Goal: Information Seeking & Learning: Find specific fact

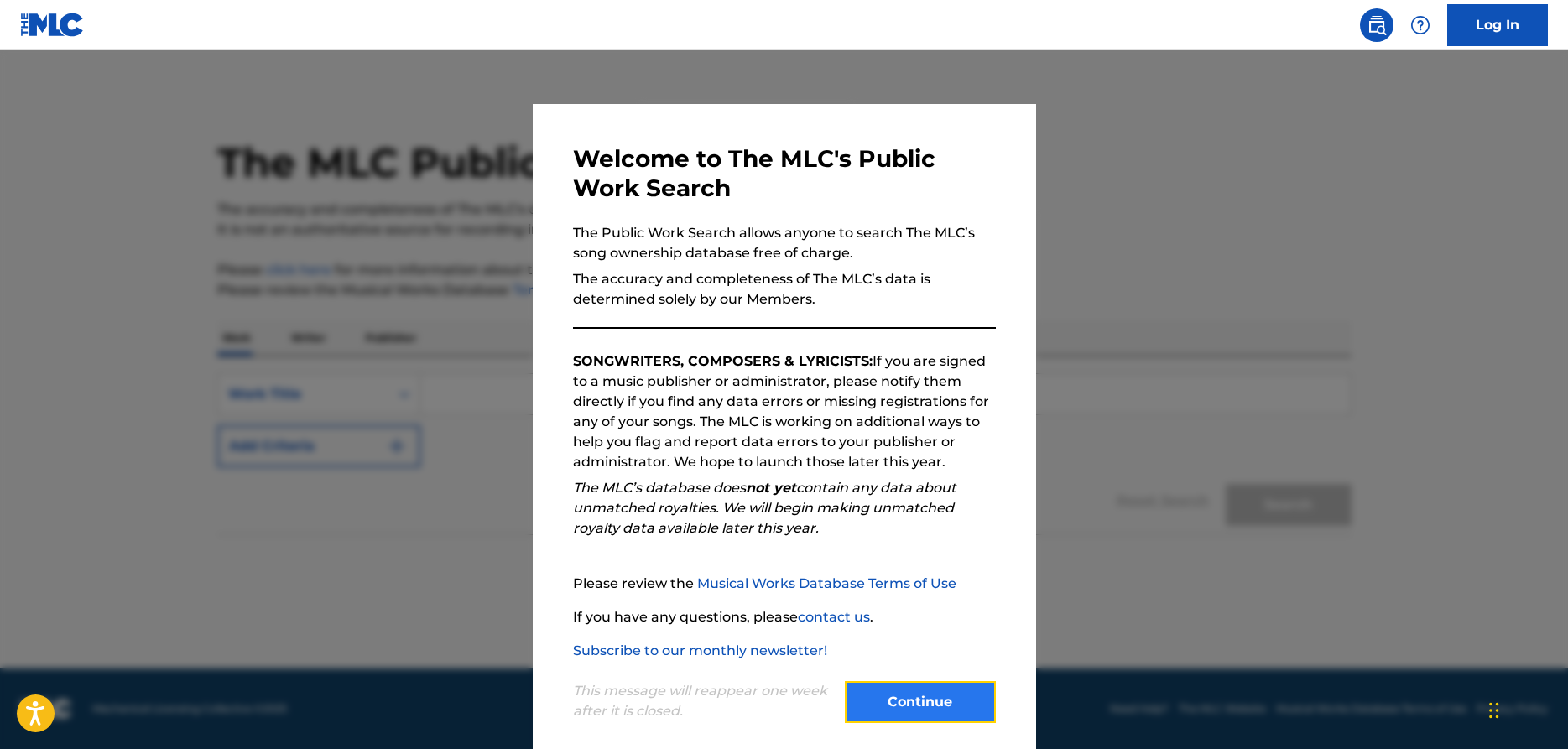
click at [927, 707] on button "Continue" at bounding box center [920, 702] width 151 height 42
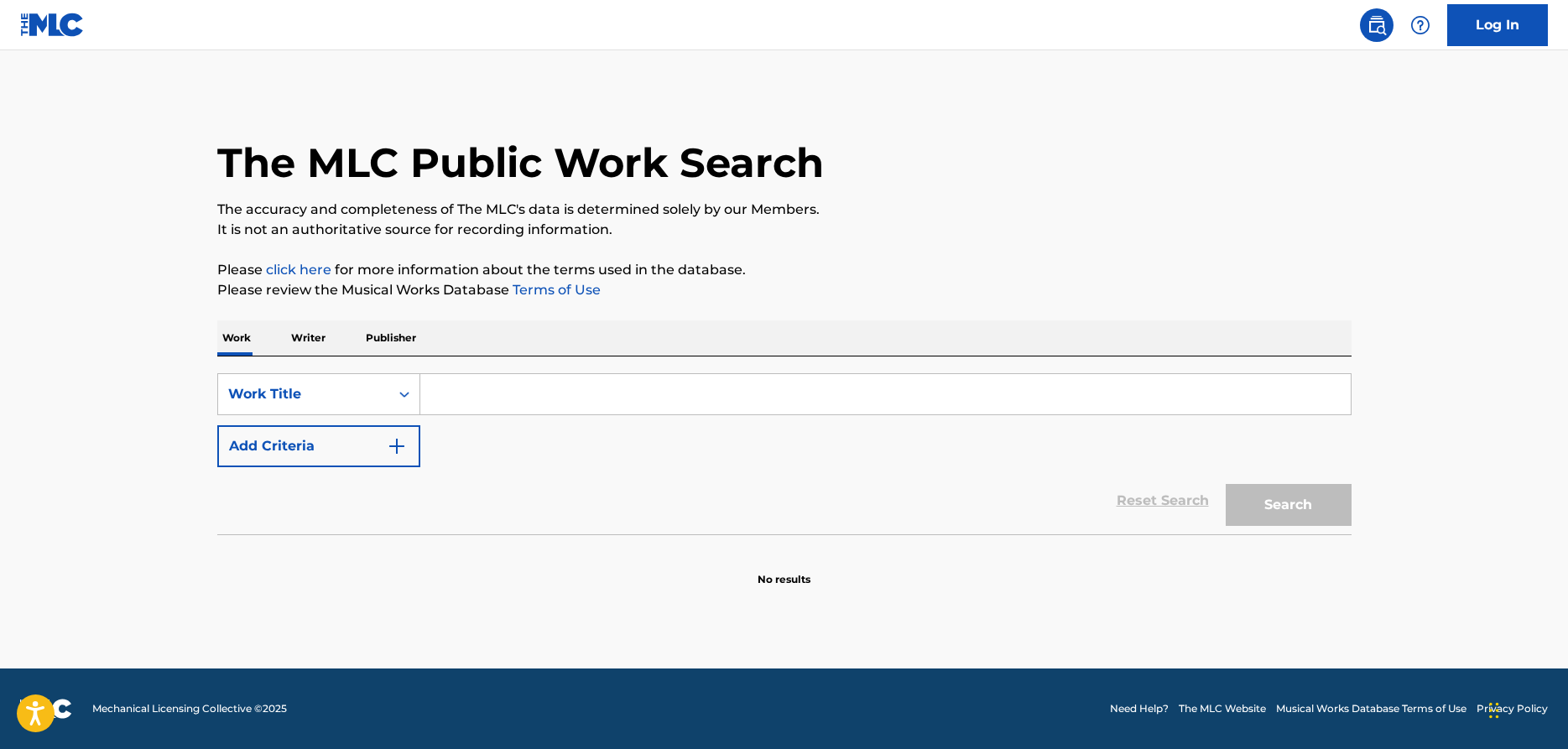
click at [476, 397] on input "Search Form" at bounding box center [886, 394] width 931 height 40
type input "Forever young"
click at [396, 340] on p "Publisher" at bounding box center [391, 338] width 60 height 36
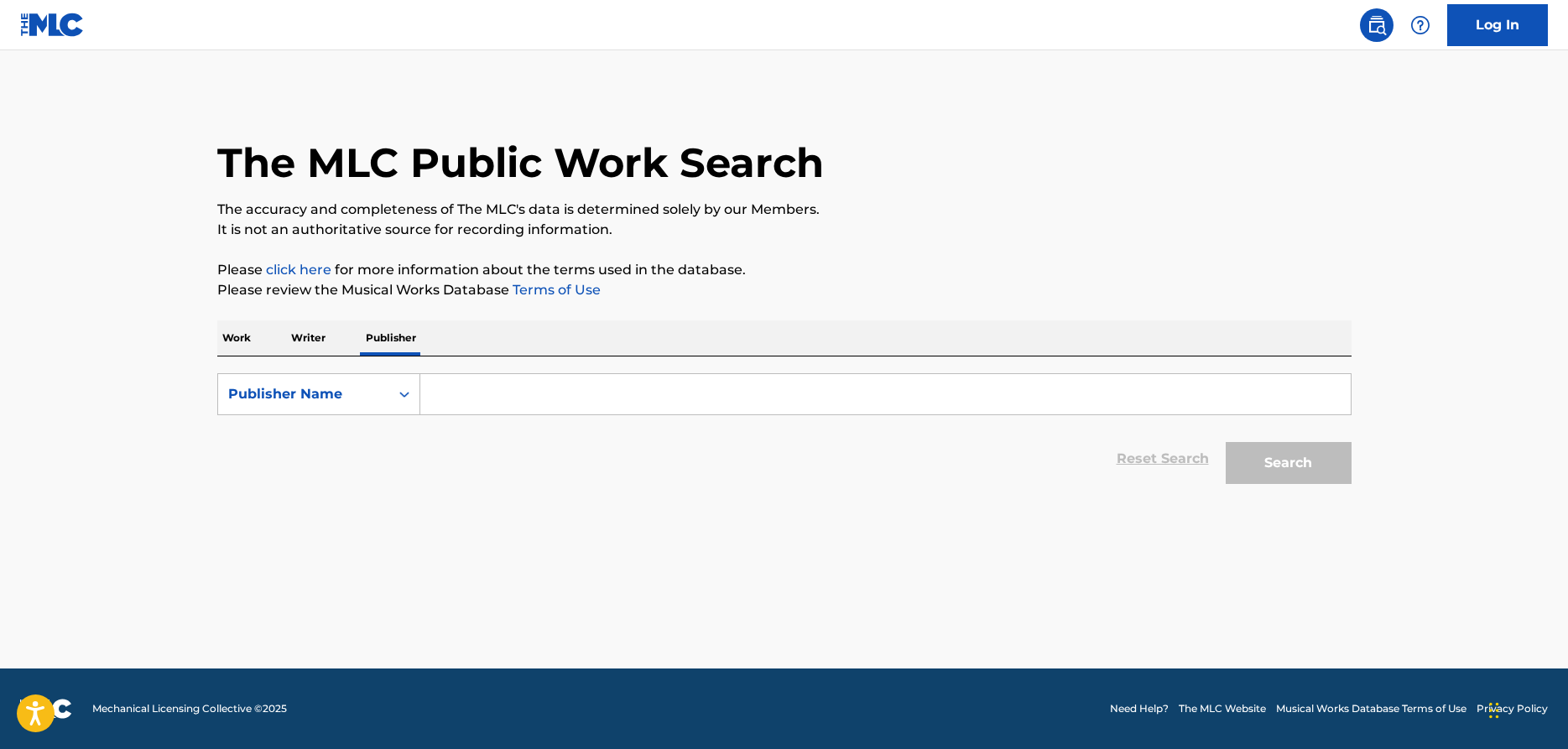
click at [439, 401] on input "Search Form" at bounding box center [886, 394] width 931 height 40
type input "[PERSON_NAME]"
click at [1226, 442] on button "Search" at bounding box center [1289, 463] width 126 height 42
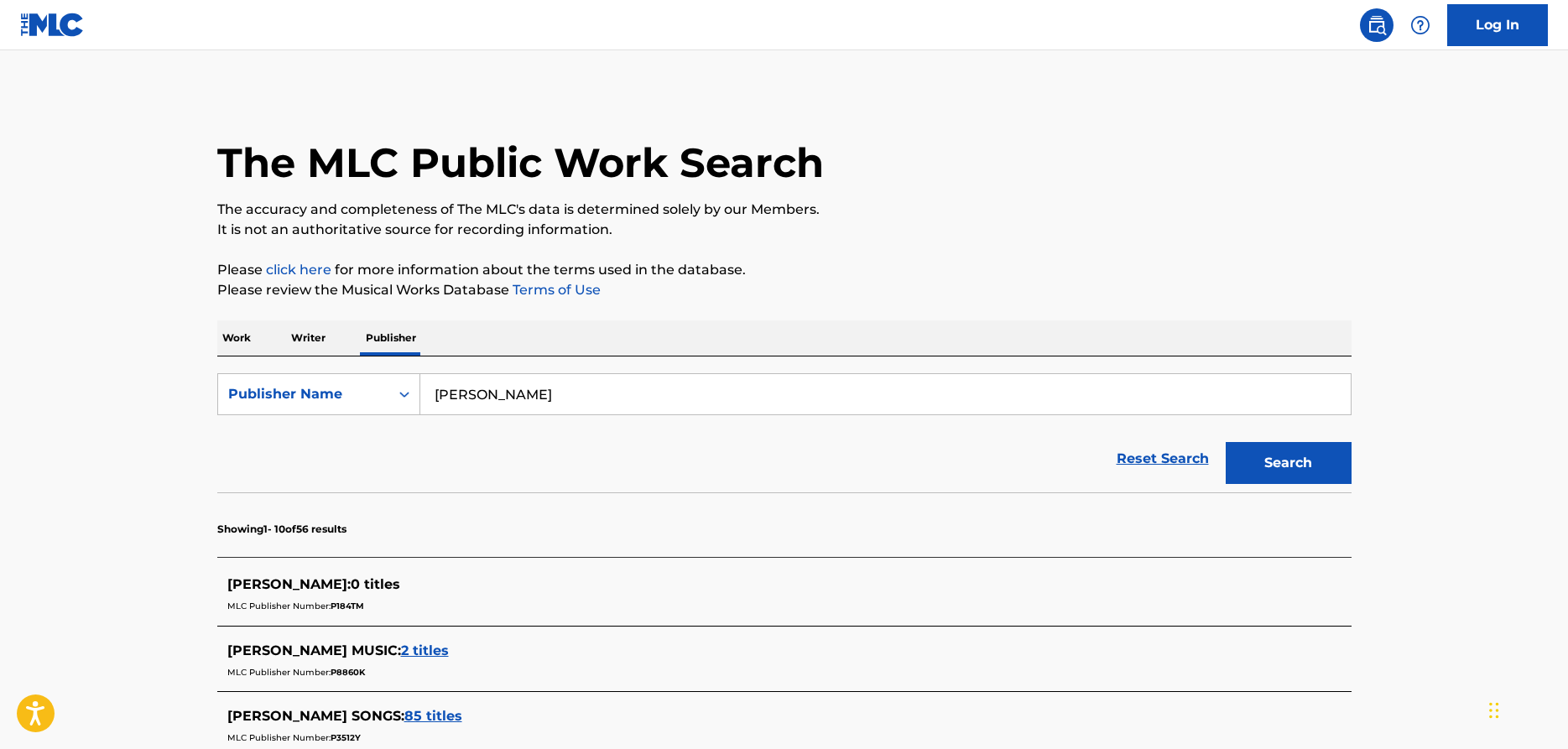
scroll to position [257, 0]
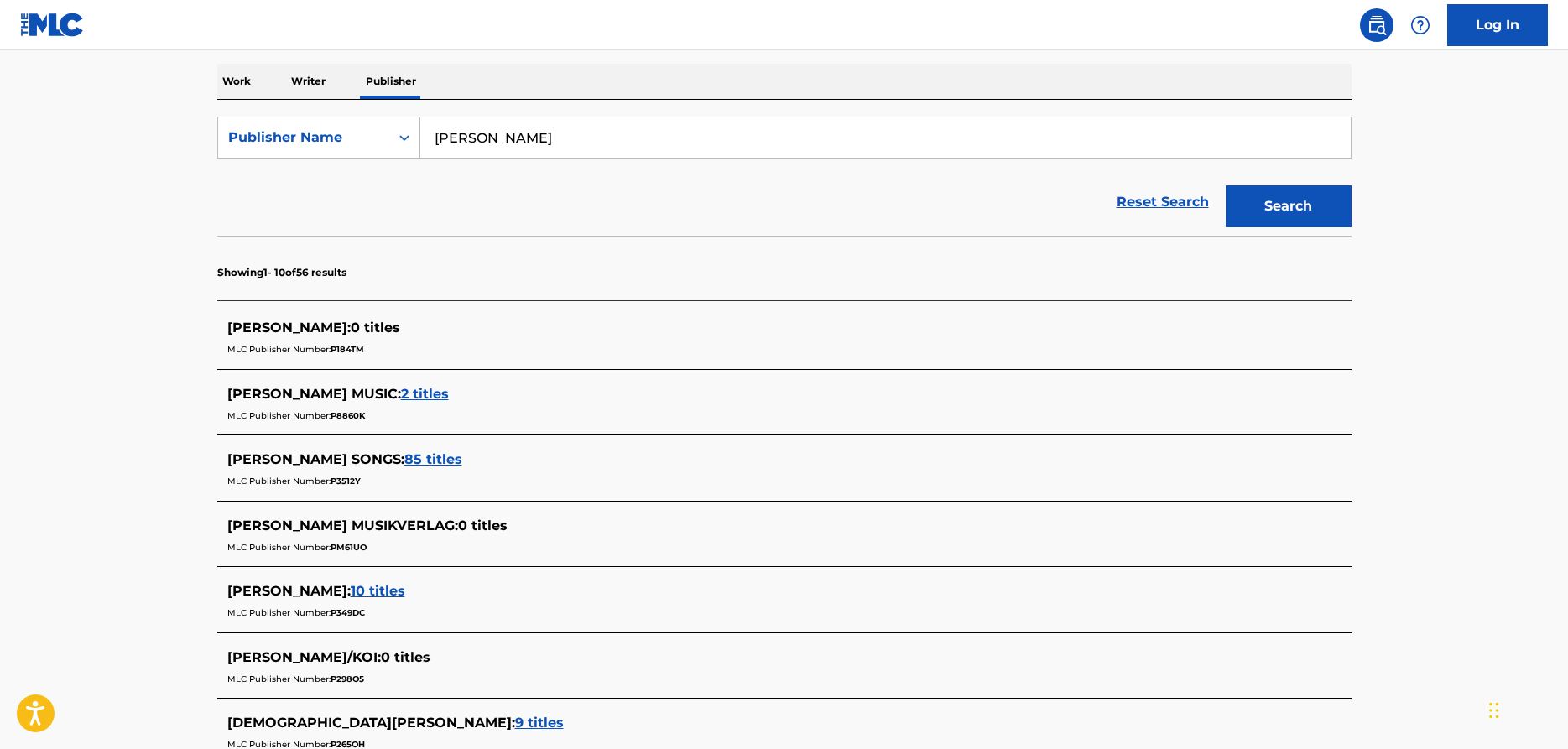
click at [401, 397] on span "2 titles" at bounding box center [425, 394] width 48 height 16
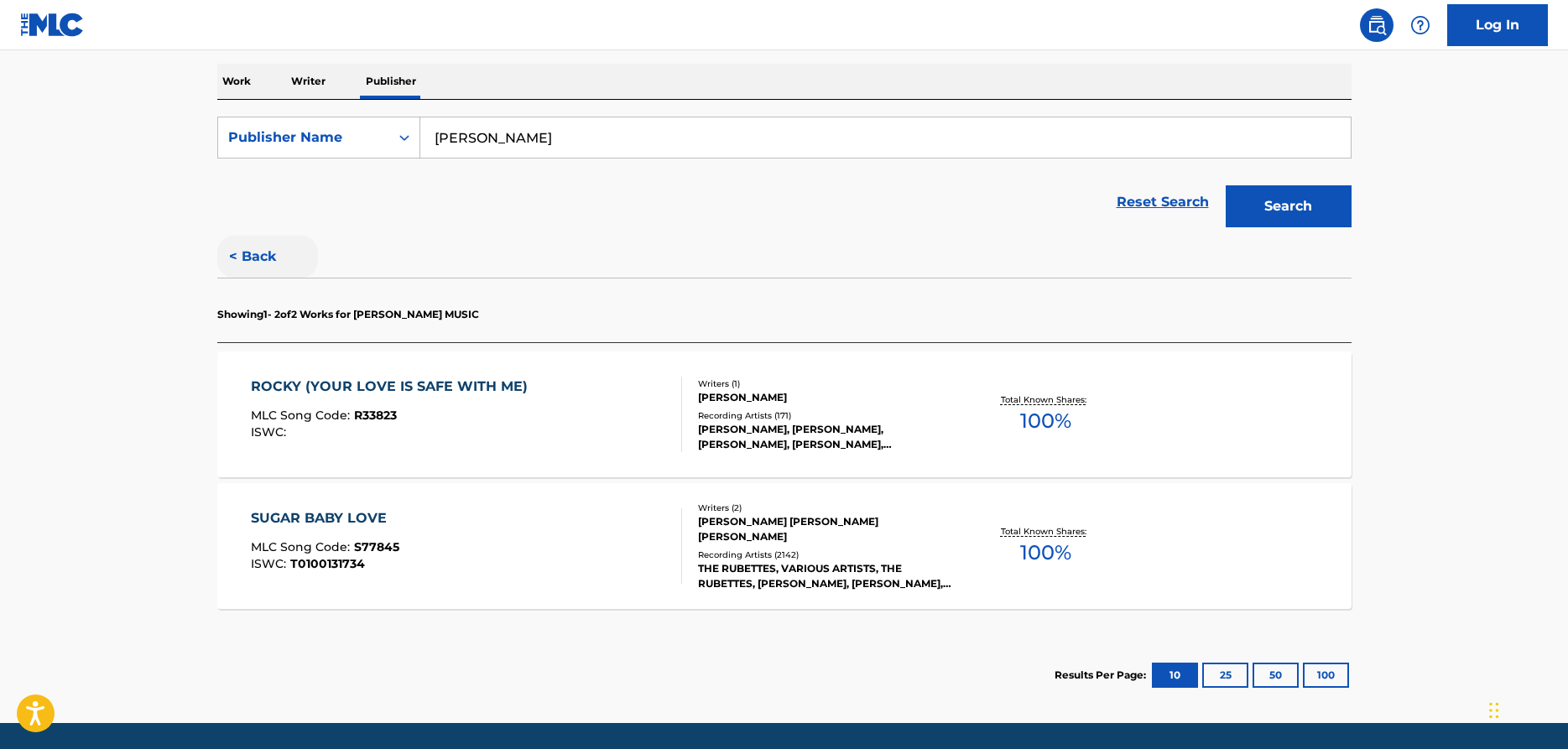
click at [259, 256] on button "< Back" at bounding box center [267, 257] width 100 height 42
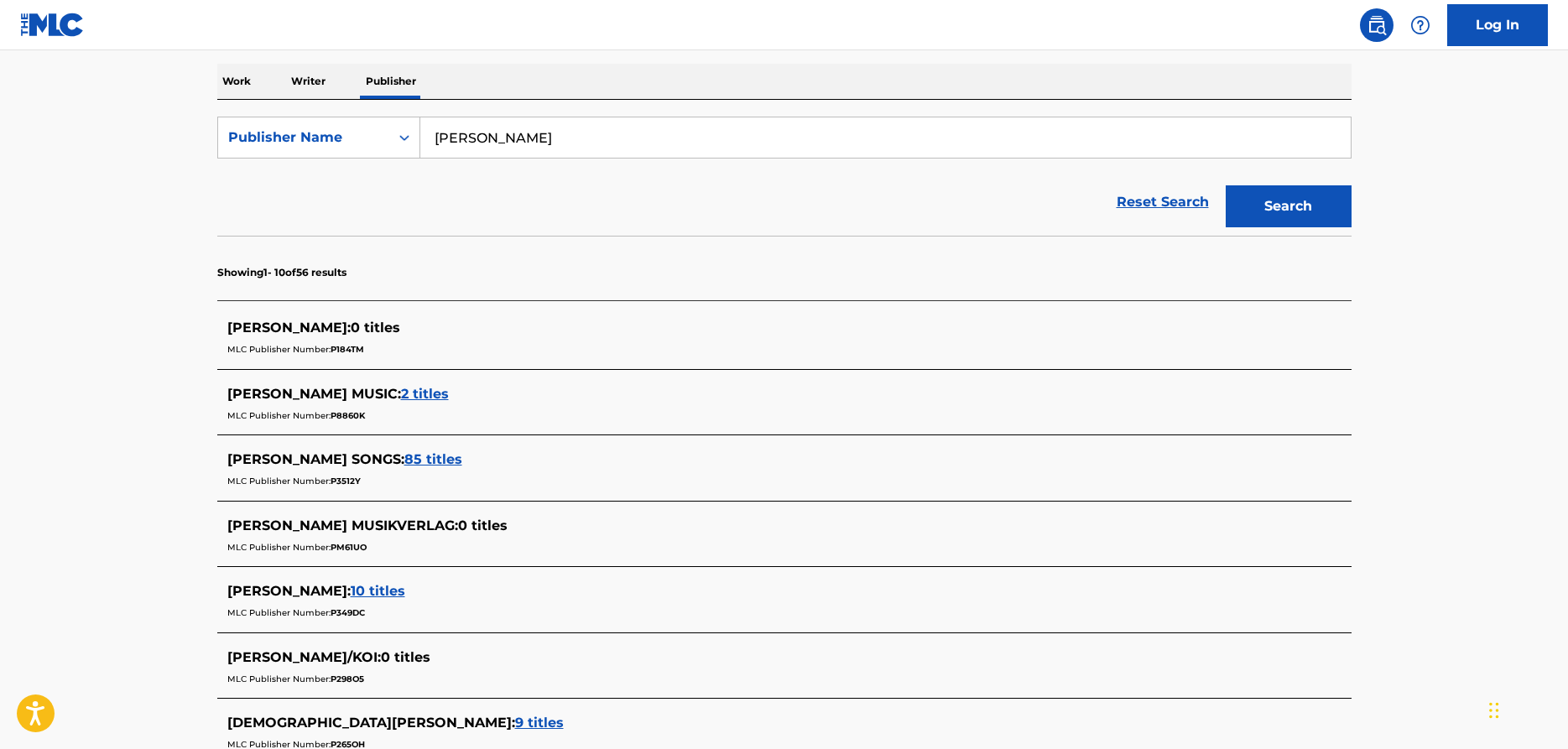
click at [405, 466] on span "85 titles" at bounding box center [434, 459] width 58 height 16
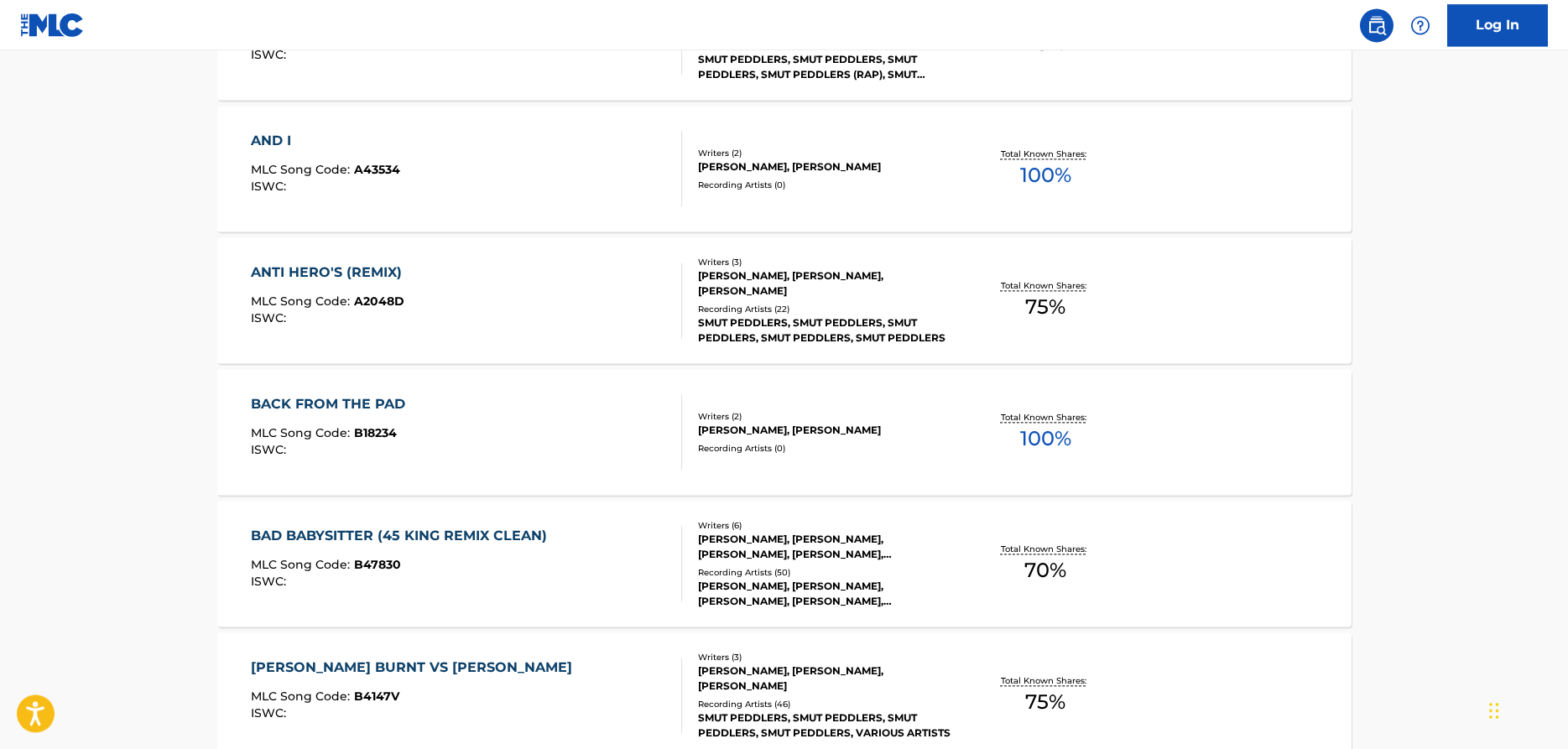
scroll to position [1373, 0]
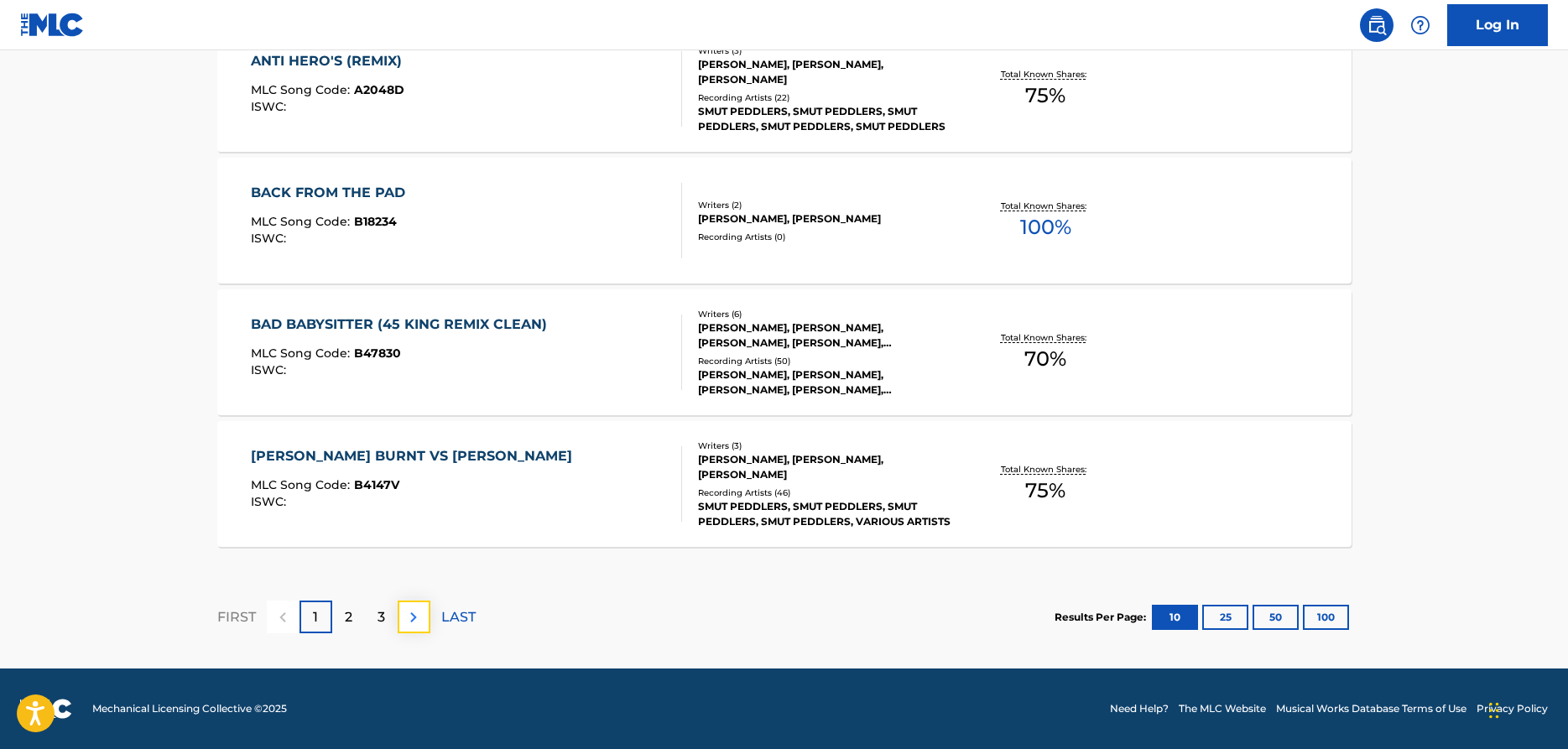
click at [420, 618] on img at bounding box center [413, 617] width 20 height 20
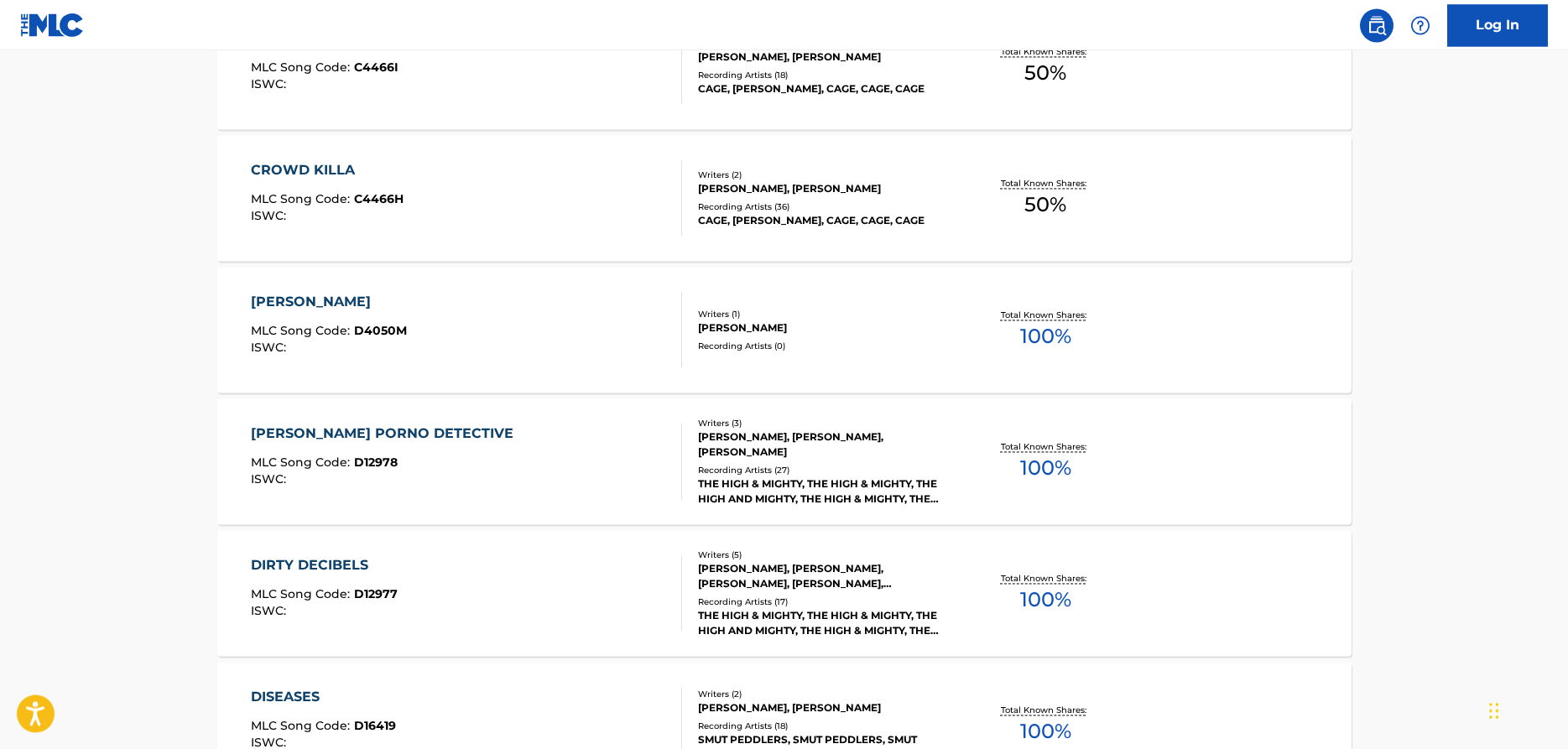
scroll to position [1284, 0]
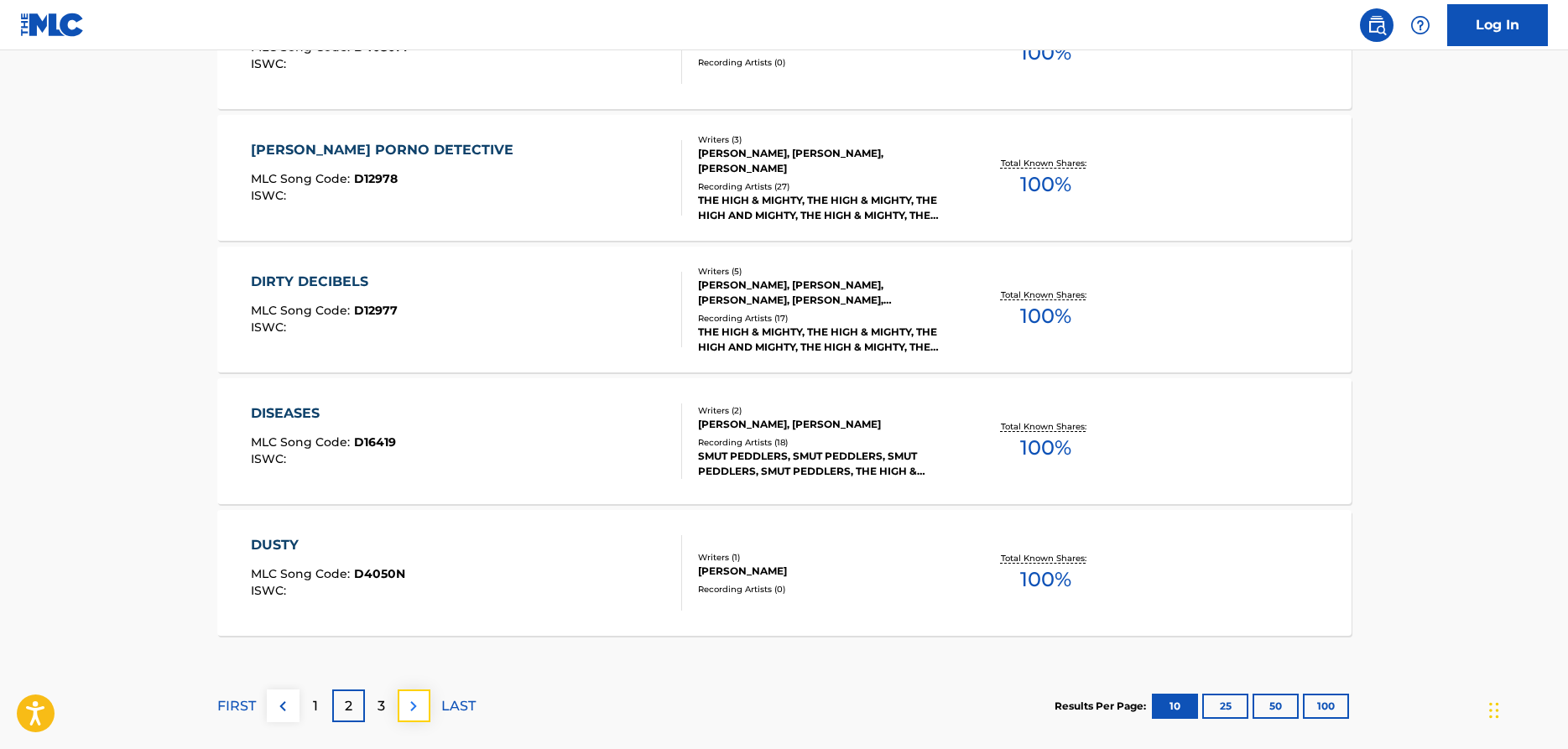
click at [415, 714] on img at bounding box center [413, 706] width 20 height 20
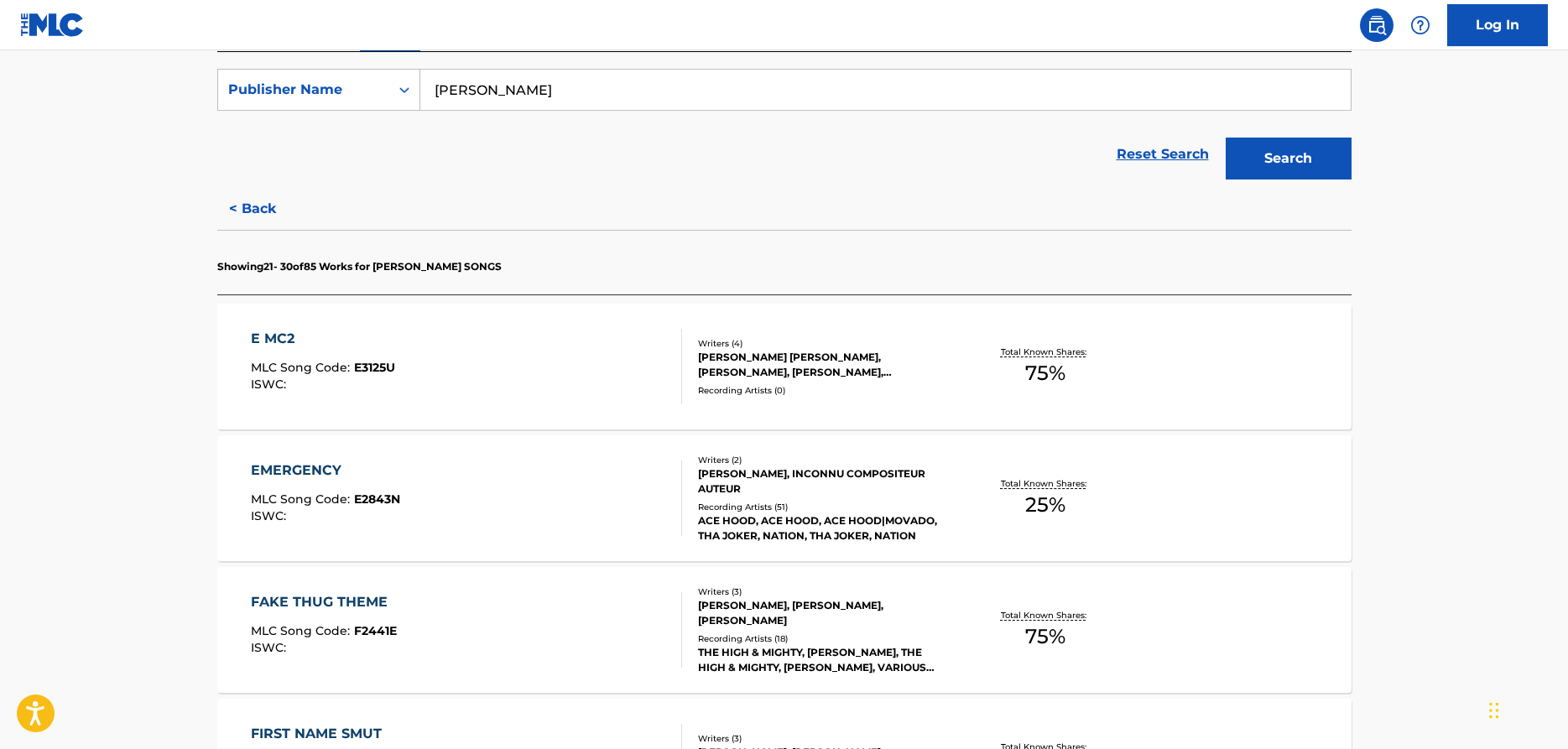
scroll to position [257, 0]
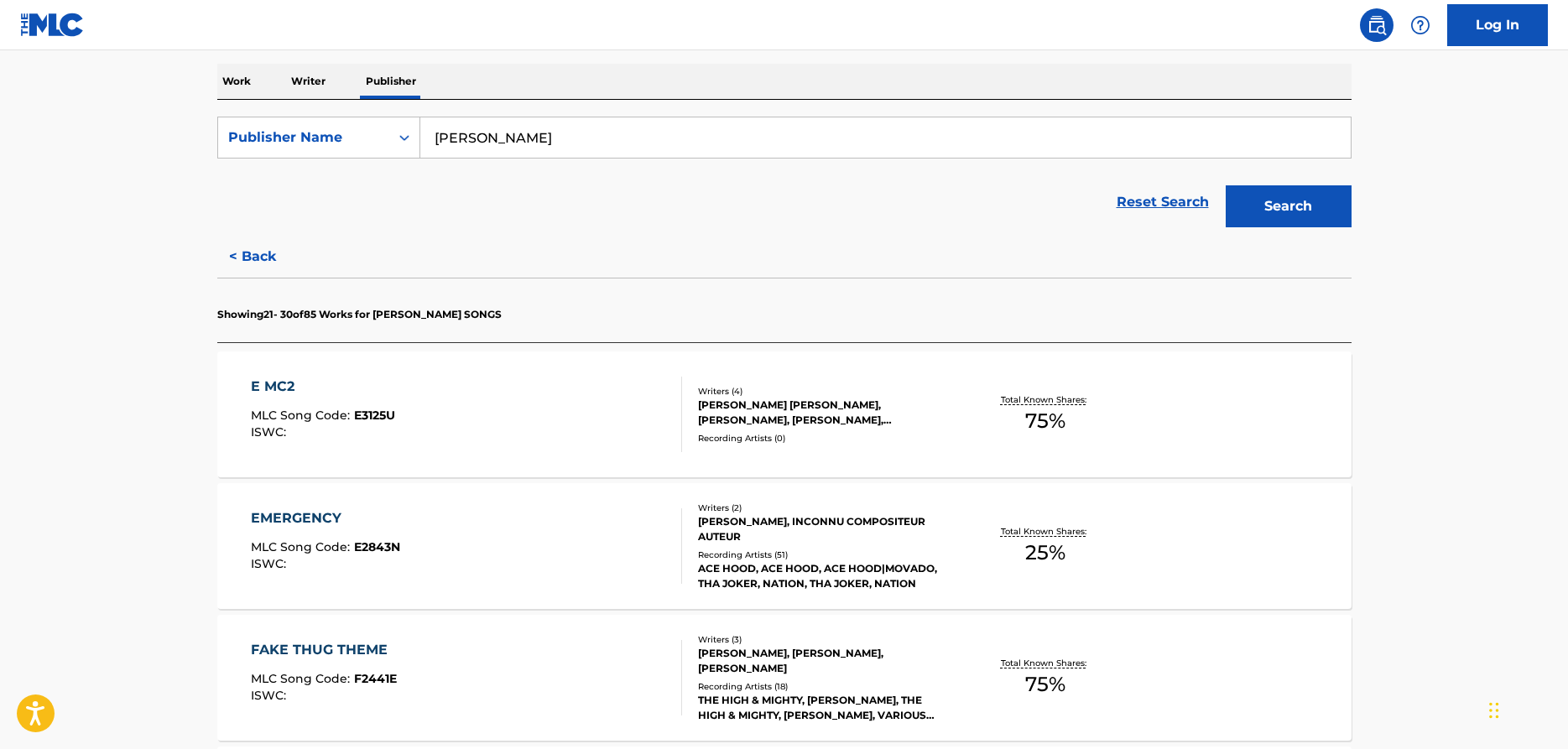
click at [245, 84] on p "Work" at bounding box center [236, 82] width 38 height 36
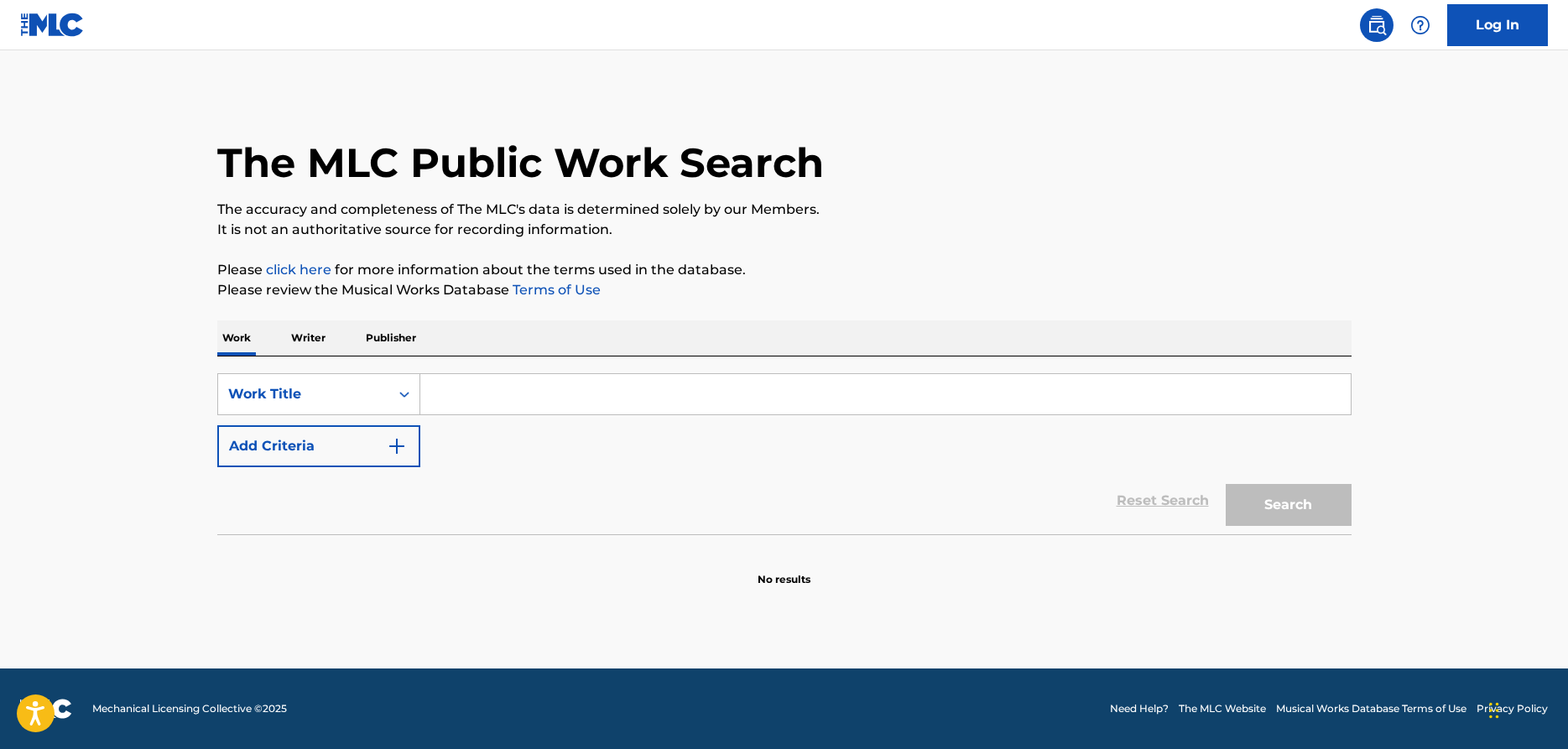
click at [489, 389] on input "Search Form" at bounding box center [886, 394] width 931 height 40
type input "Forever young"
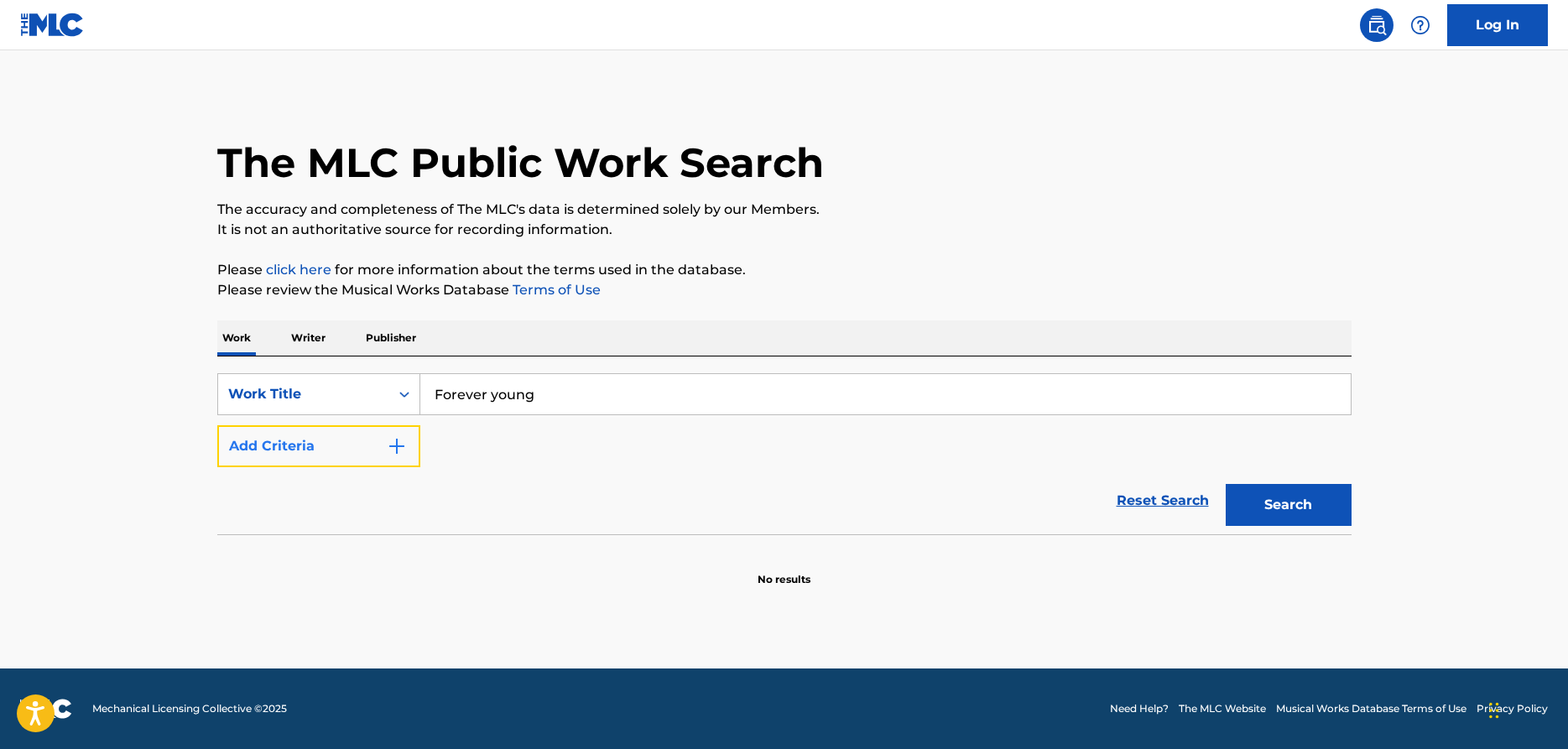
click at [398, 449] on img "Search Form" at bounding box center [396, 446] width 20 height 20
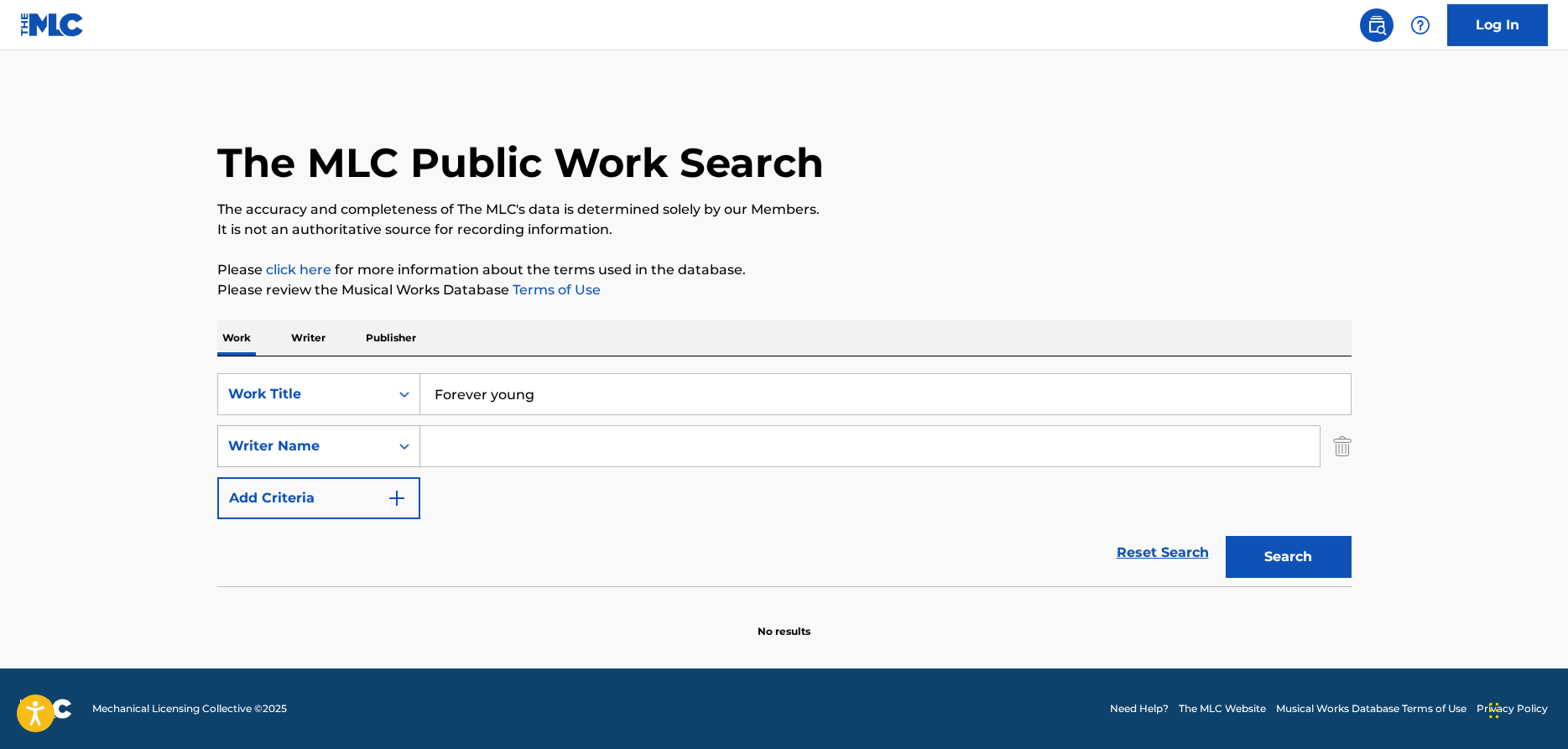
click at [398, 452] on icon "Search Form" at bounding box center [405, 446] width 17 height 17
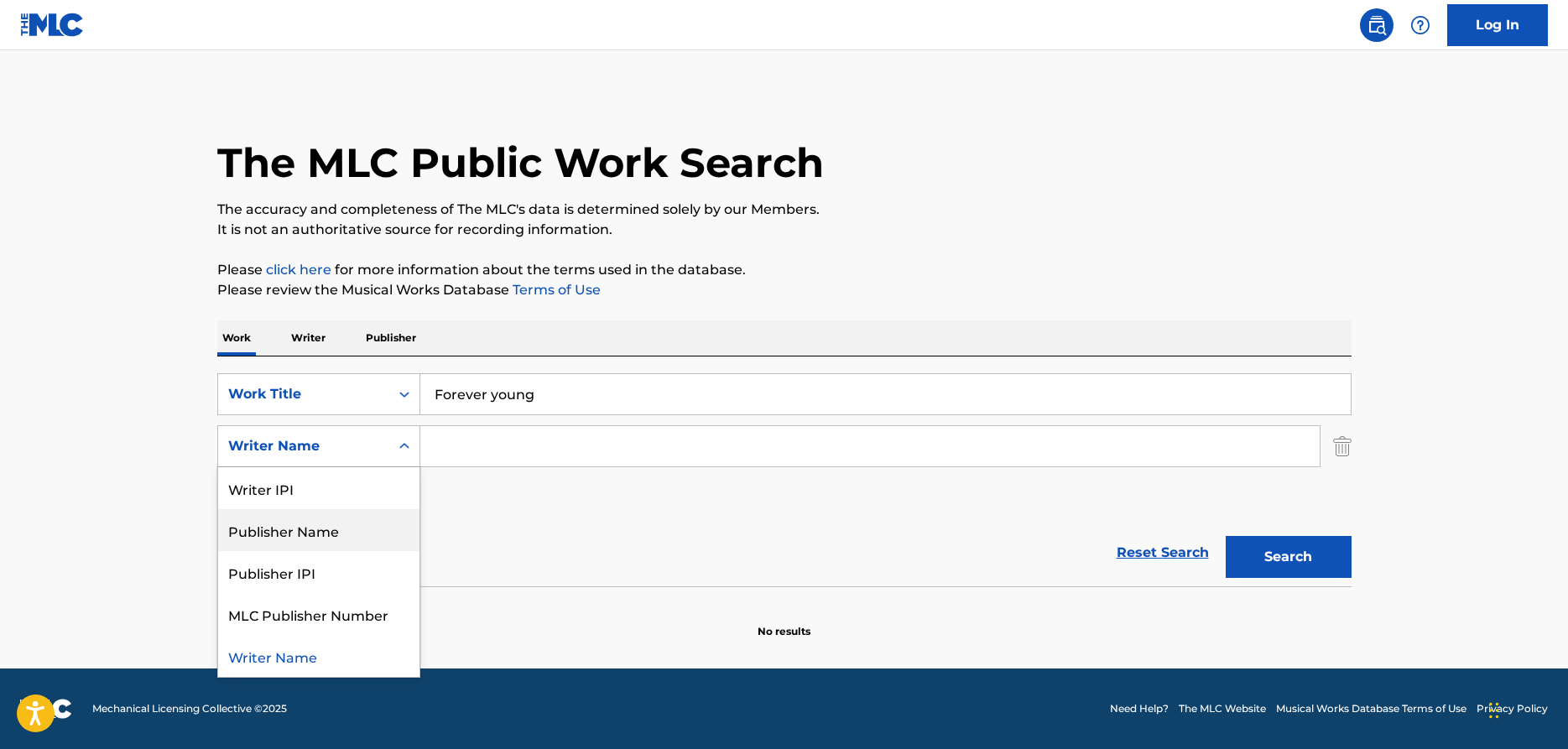
click at [308, 536] on div "Publisher Name" at bounding box center [319, 530] width 202 height 42
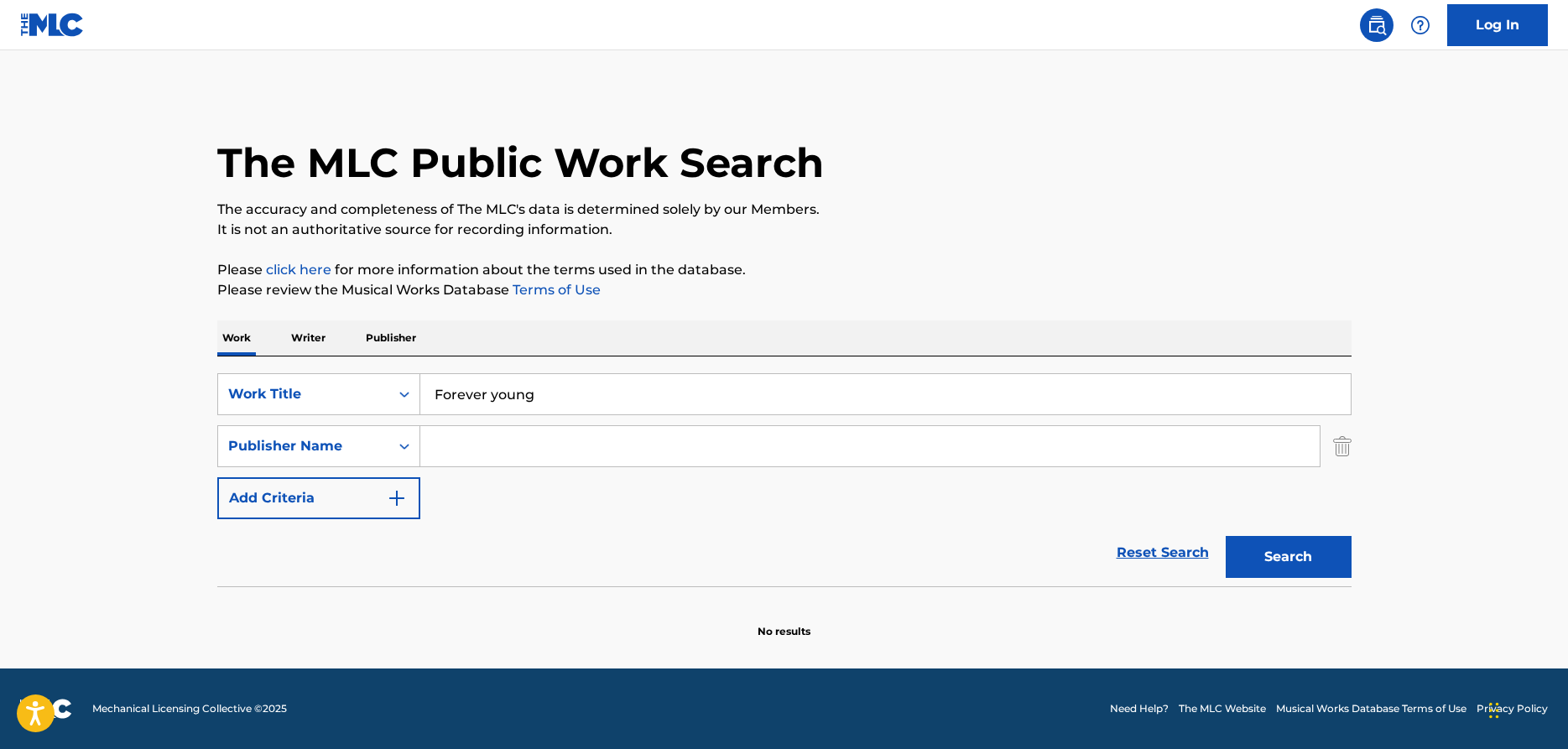
click at [499, 452] on input "Search Form" at bounding box center [871, 446] width 900 height 40
type input "[PERSON_NAME]"
click at [1226, 536] on button "Search" at bounding box center [1289, 557] width 126 height 42
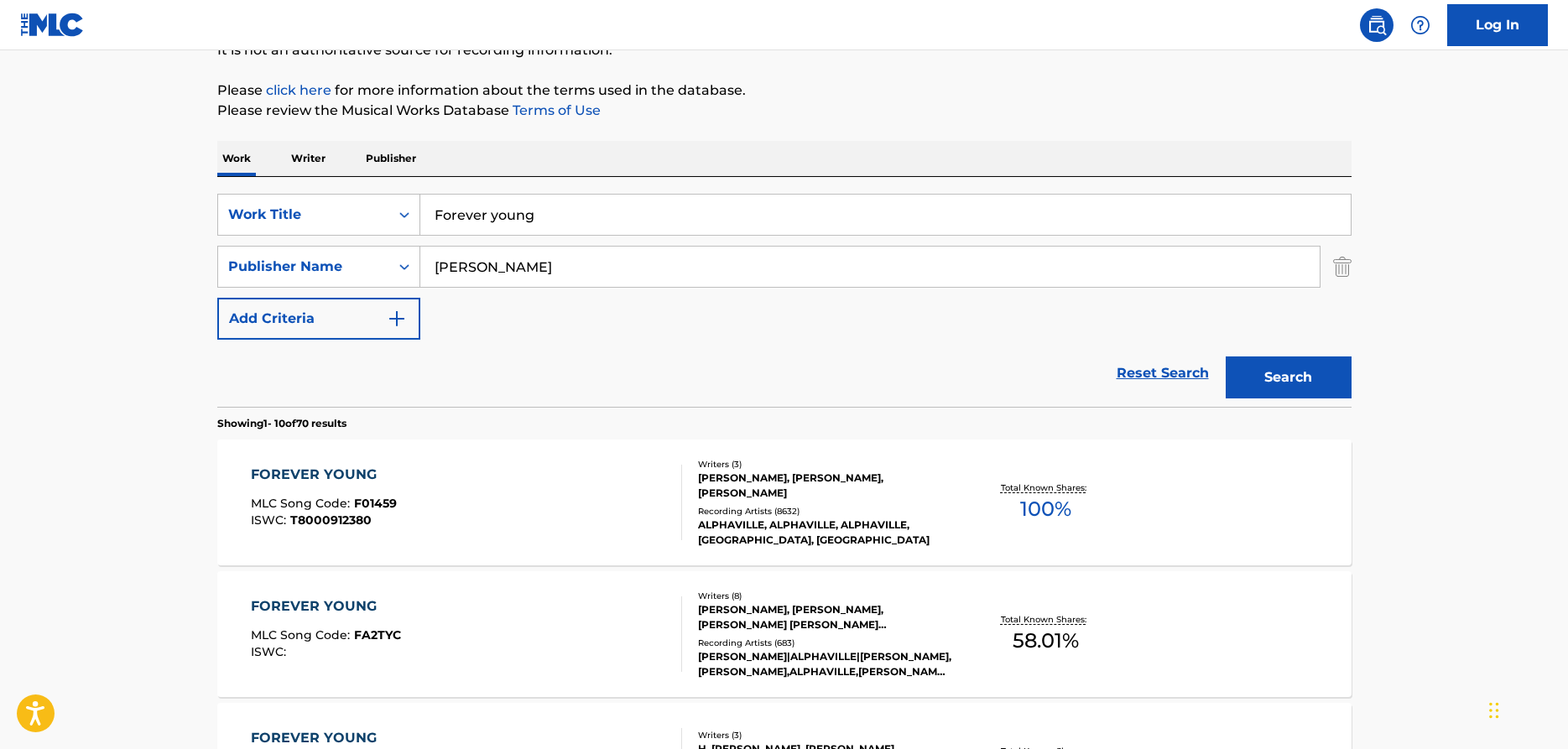
scroll to position [257, 0]
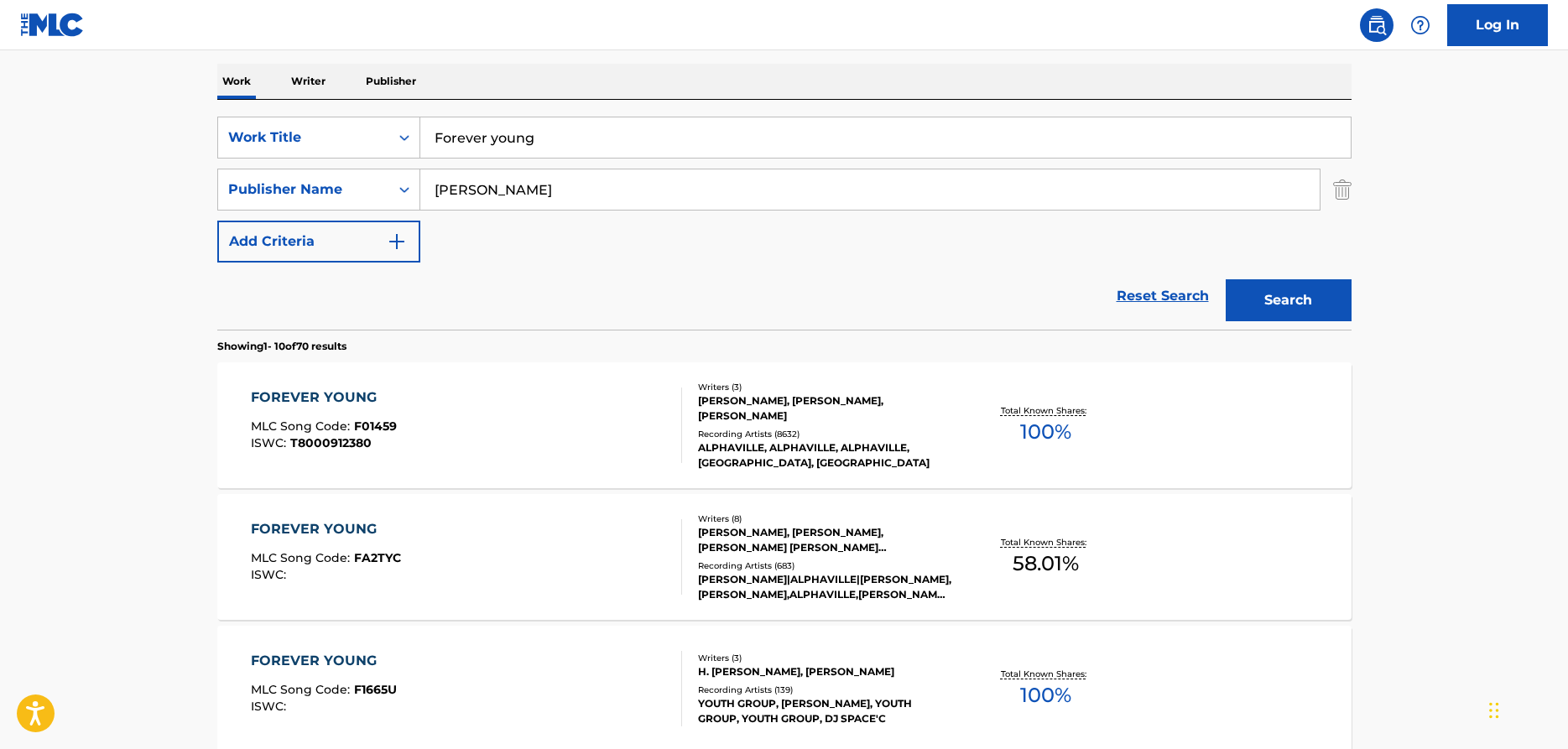
click at [333, 397] on div "FOREVER YOUNG" at bounding box center [324, 397] width 146 height 20
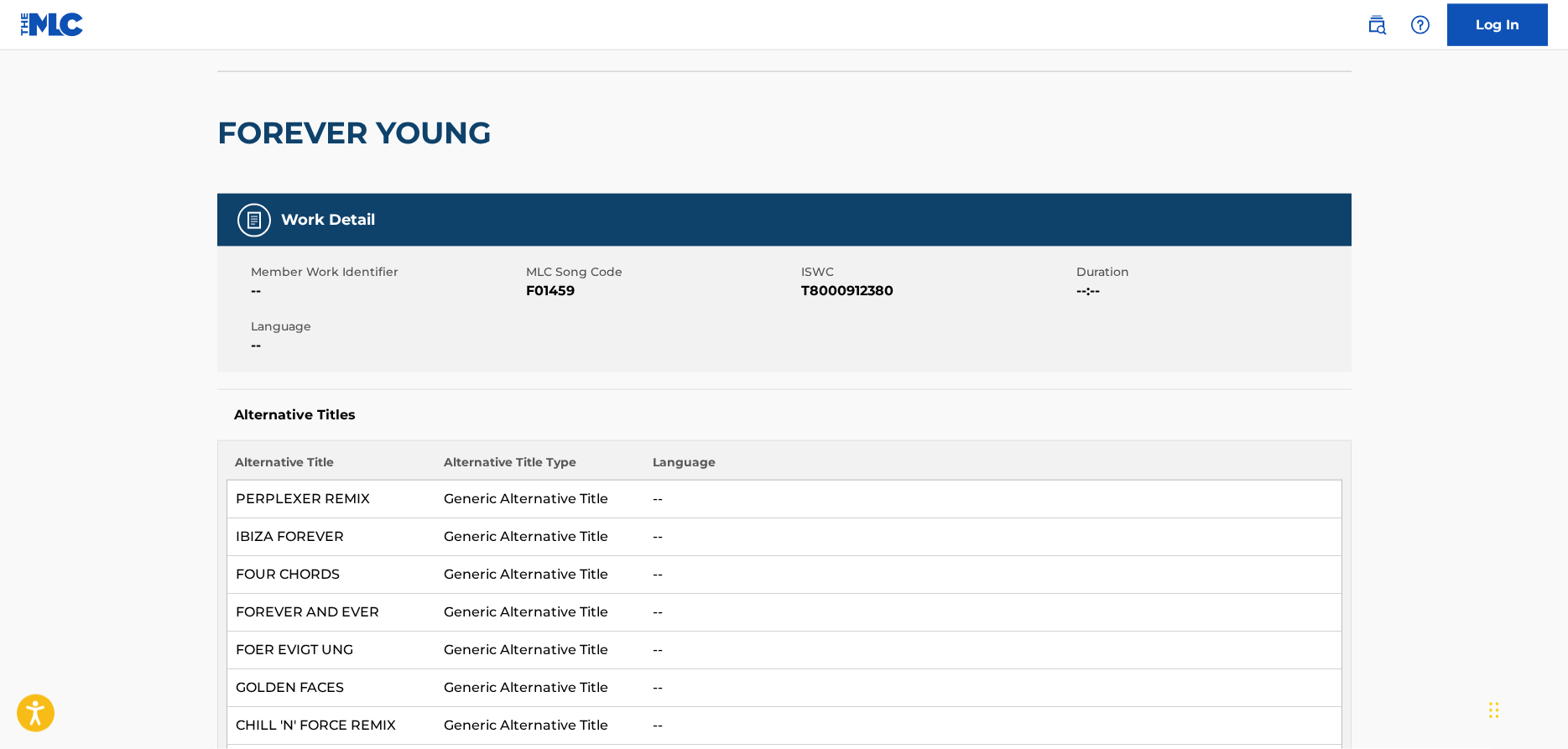
scroll to position [95, 0]
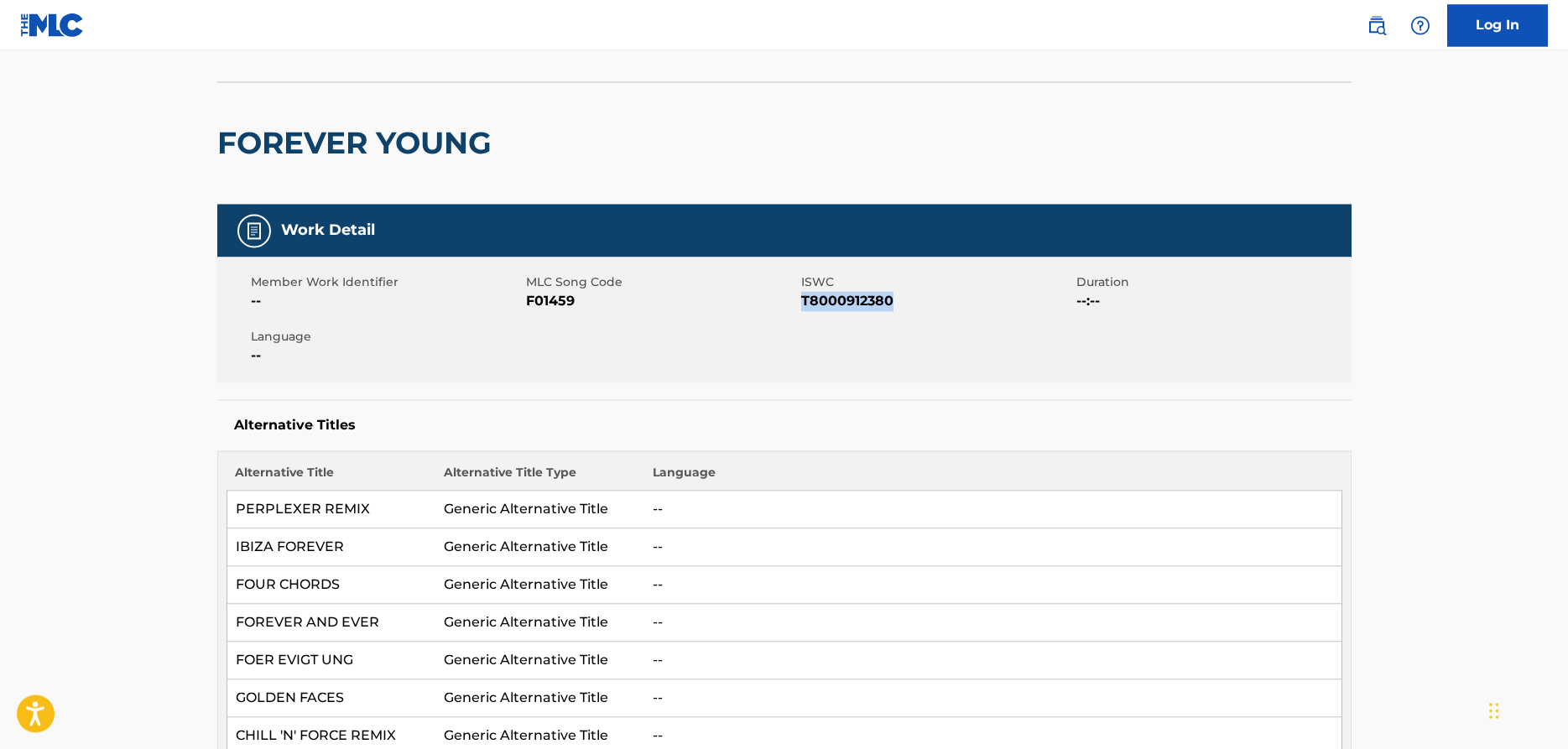
drag, startPoint x: 901, startPoint y: 300, endPoint x: 805, endPoint y: 301, distance: 96.0
click at [805, 301] on span "T8000912380" at bounding box center [936, 301] width 271 height 20
copy span "T8000912380"
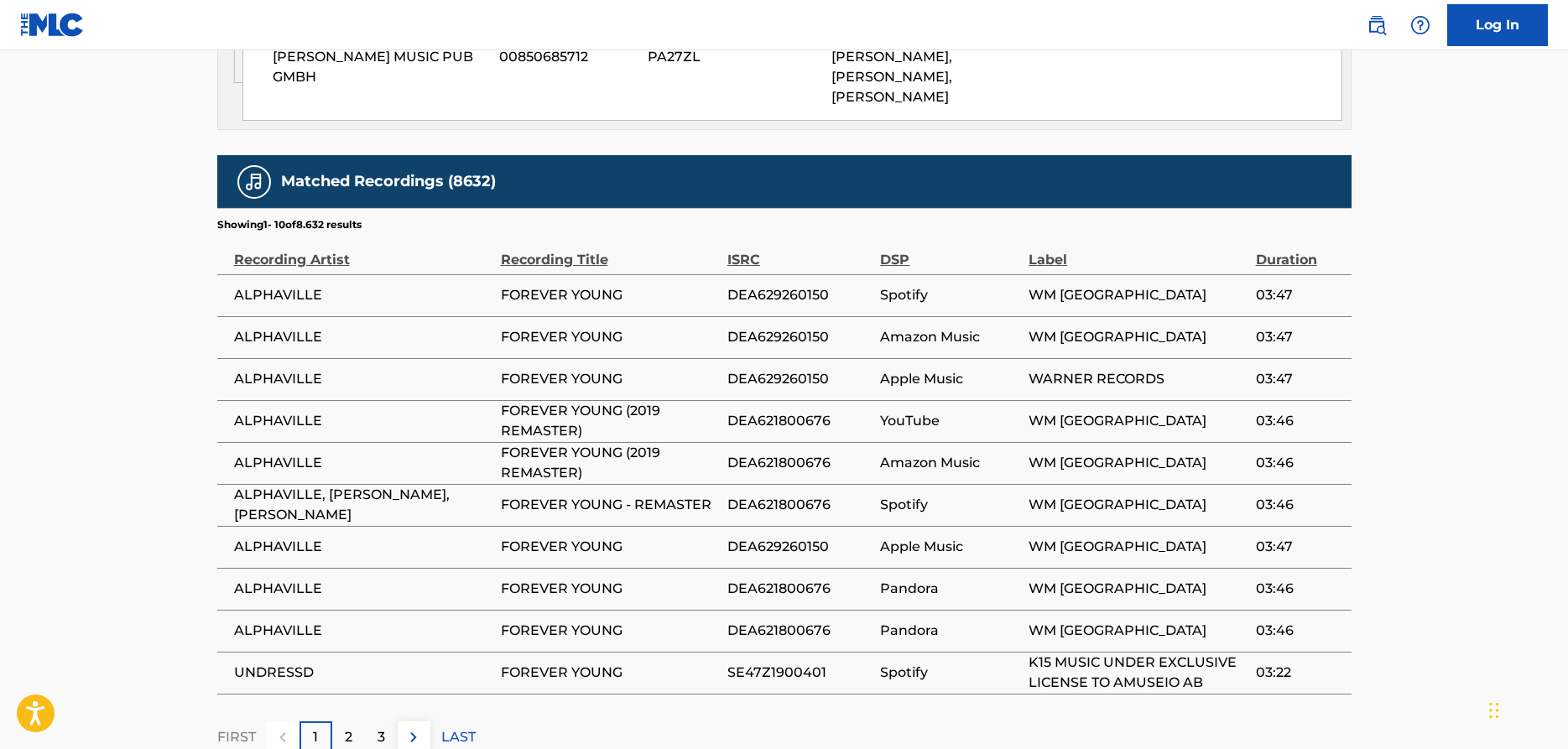
scroll to position [1636, 0]
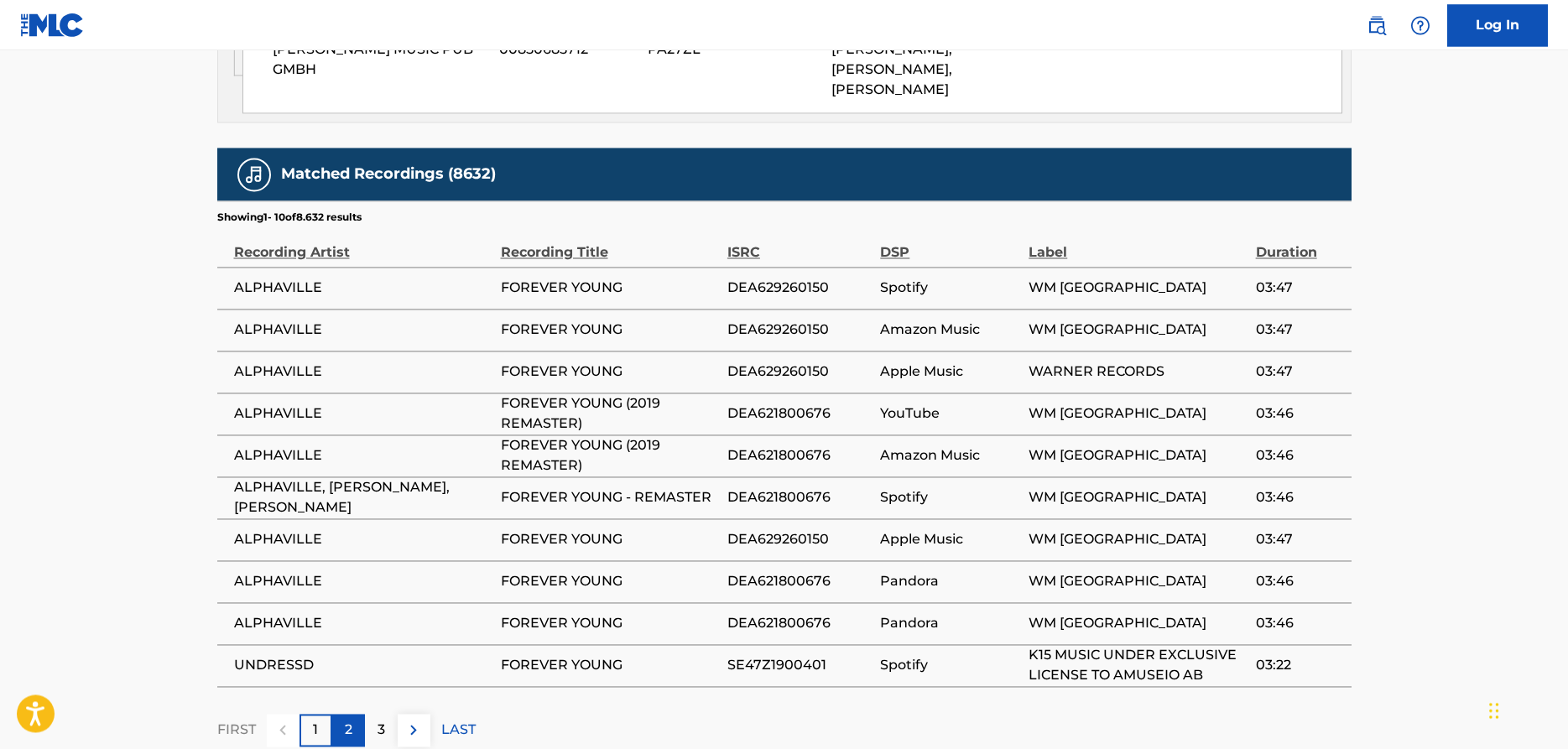
click at [353, 714] on div "2" at bounding box center [349, 730] width 33 height 33
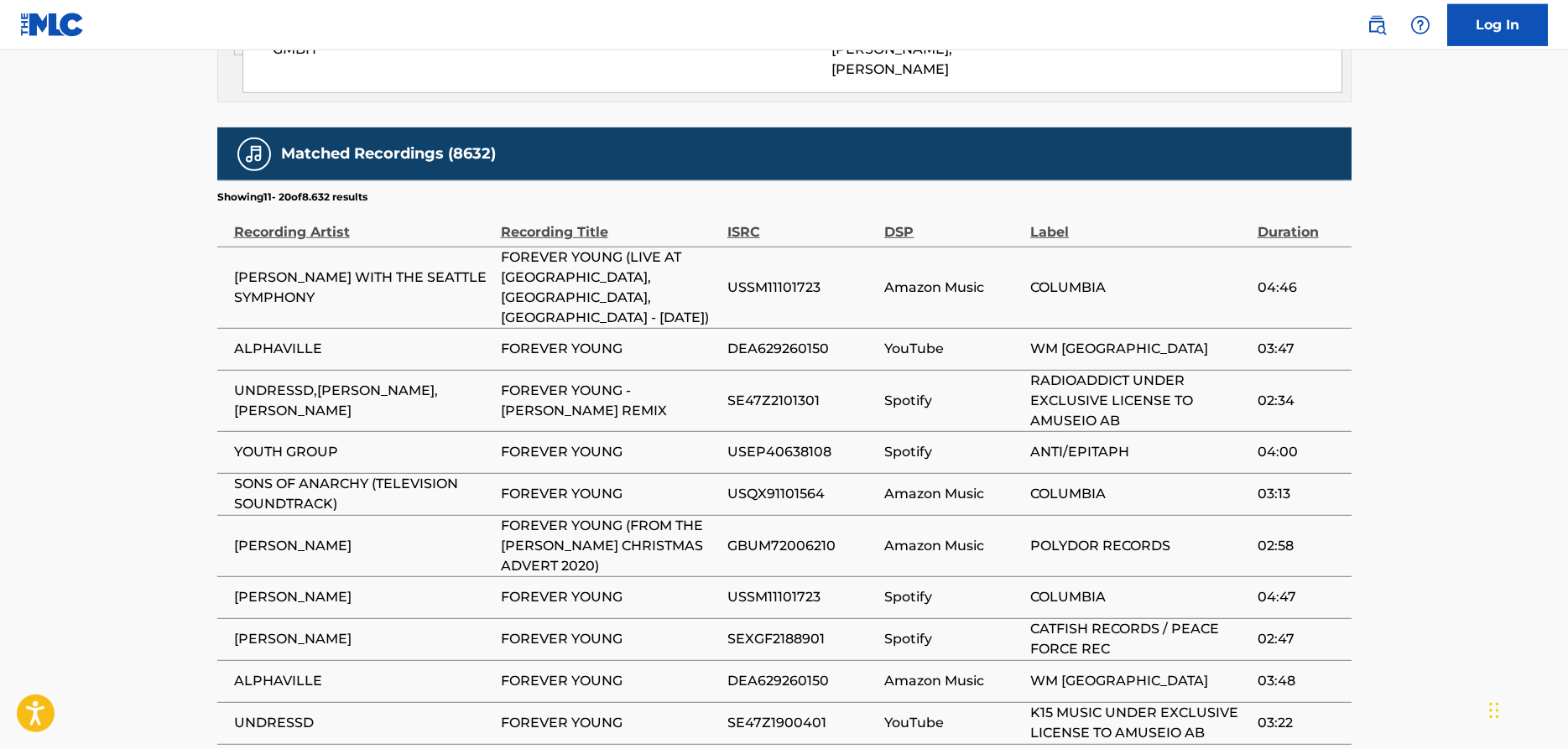
scroll to position [1760, 0]
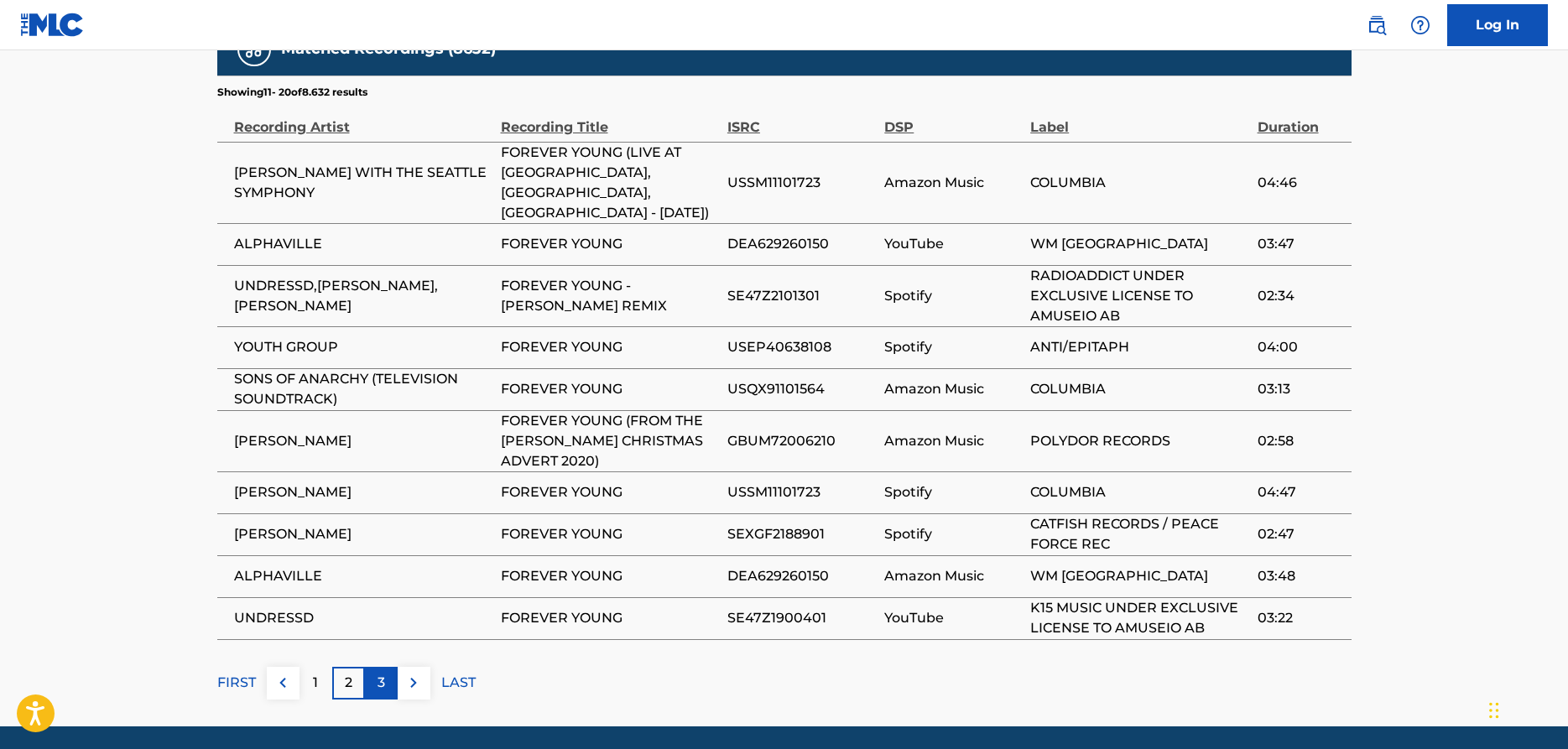
click at [381, 673] on p "3" at bounding box center [381, 682] width 7 height 20
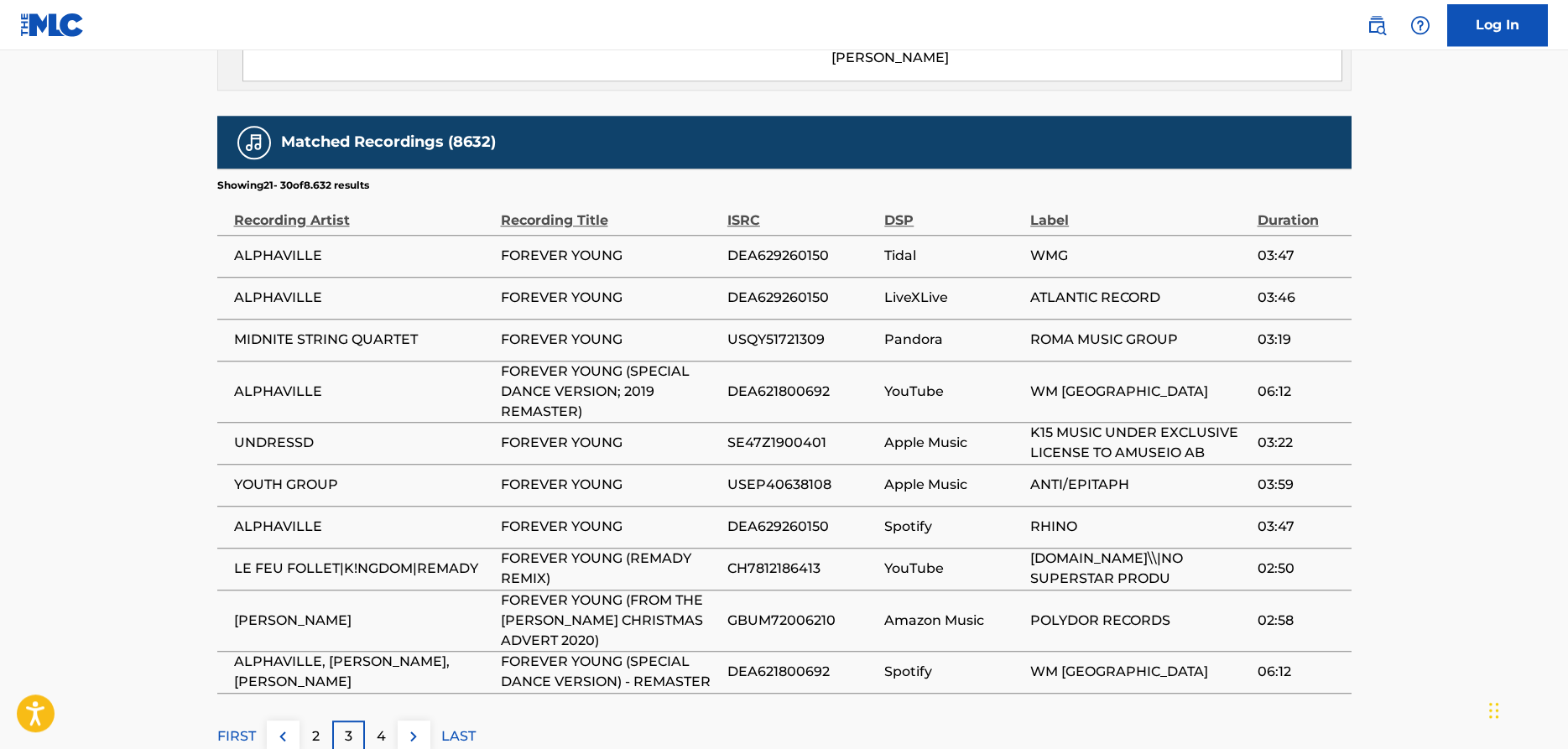
scroll to position [1742, 0]
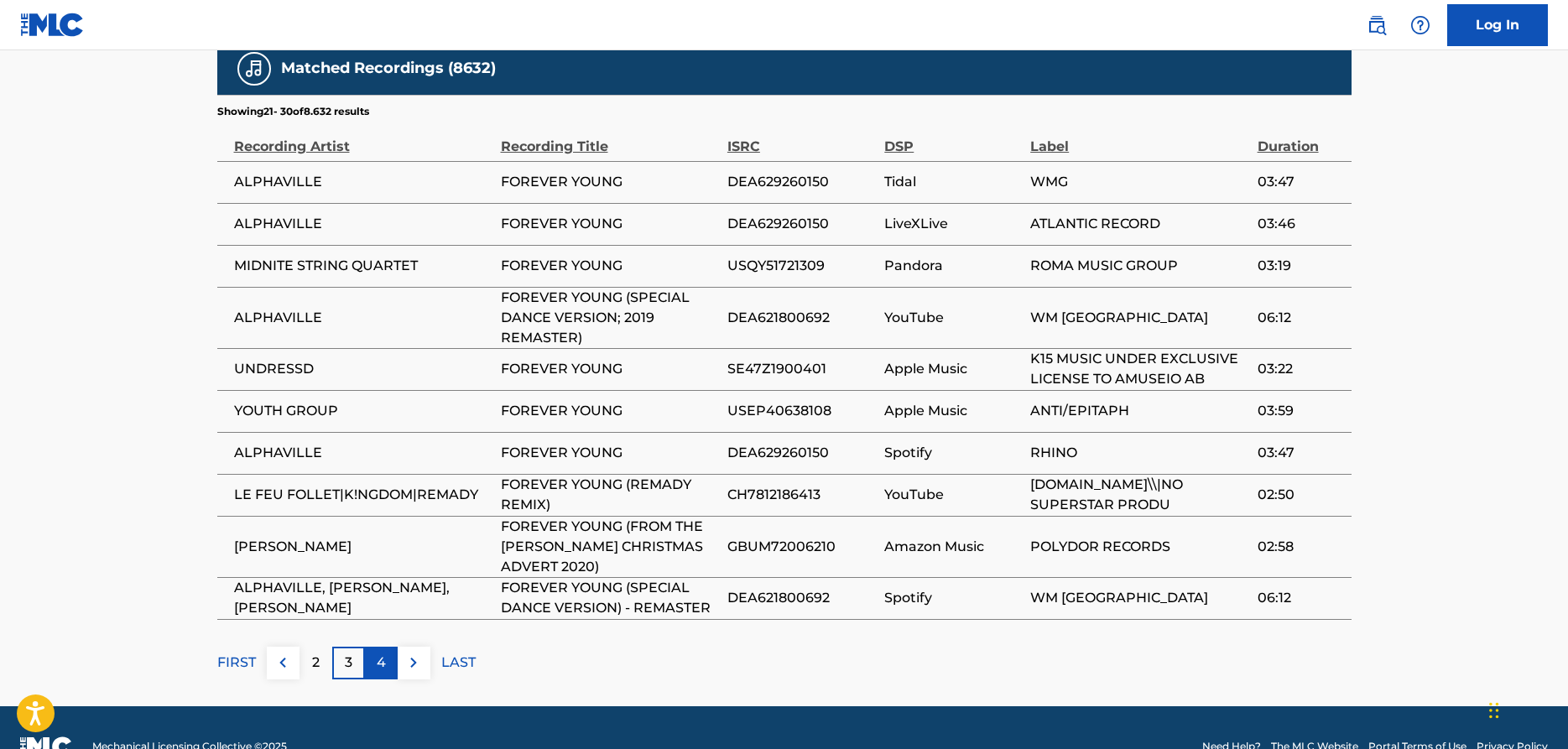
click at [381, 652] on p "4" at bounding box center [381, 662] width 9 height 20
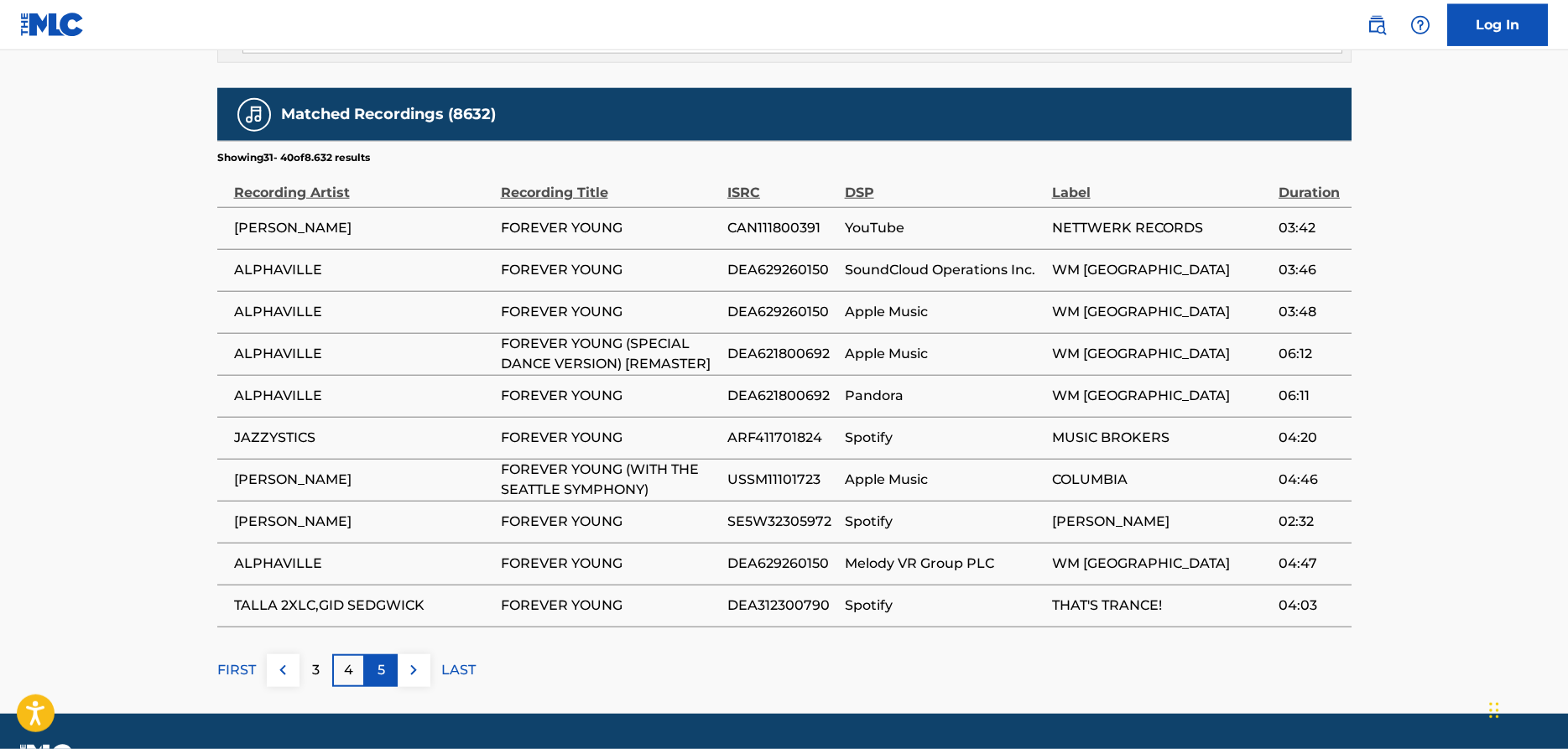
scroll to position [1702, 0]
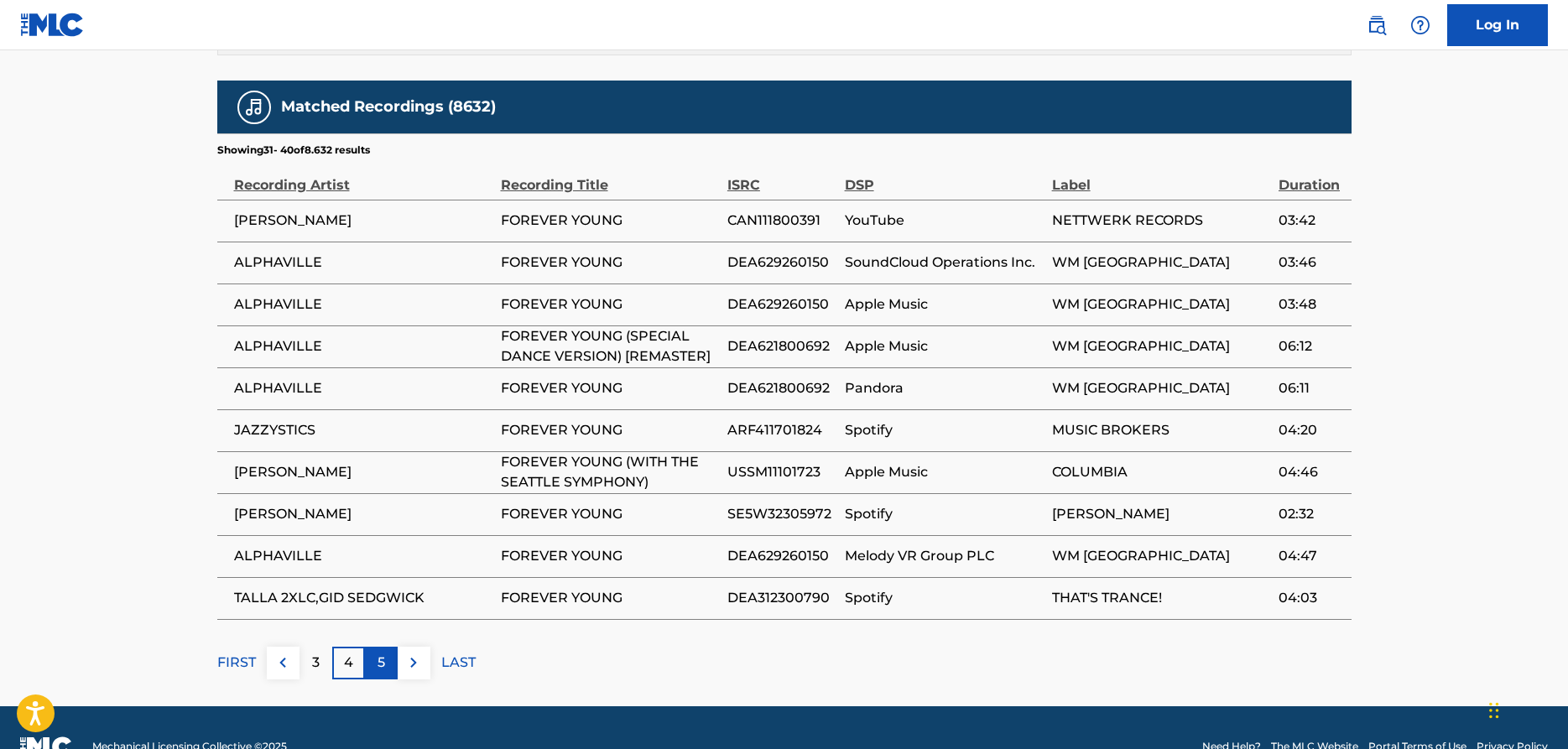
click at [386, 647] on div "5" at bounding box center [381, 663] width 33 height 33
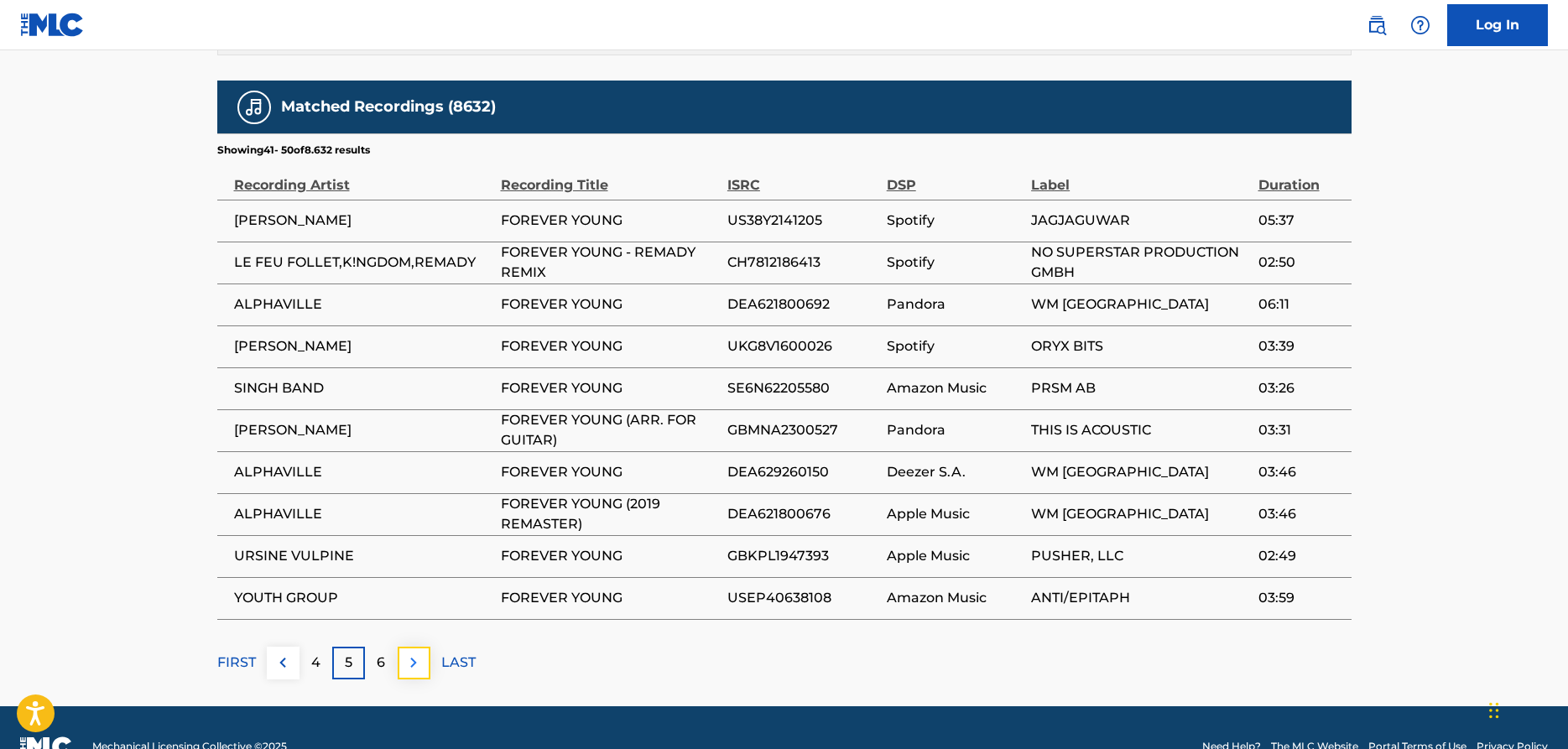
click at [411, 652] on img at bounding box center [413, 662] width 20 height 20
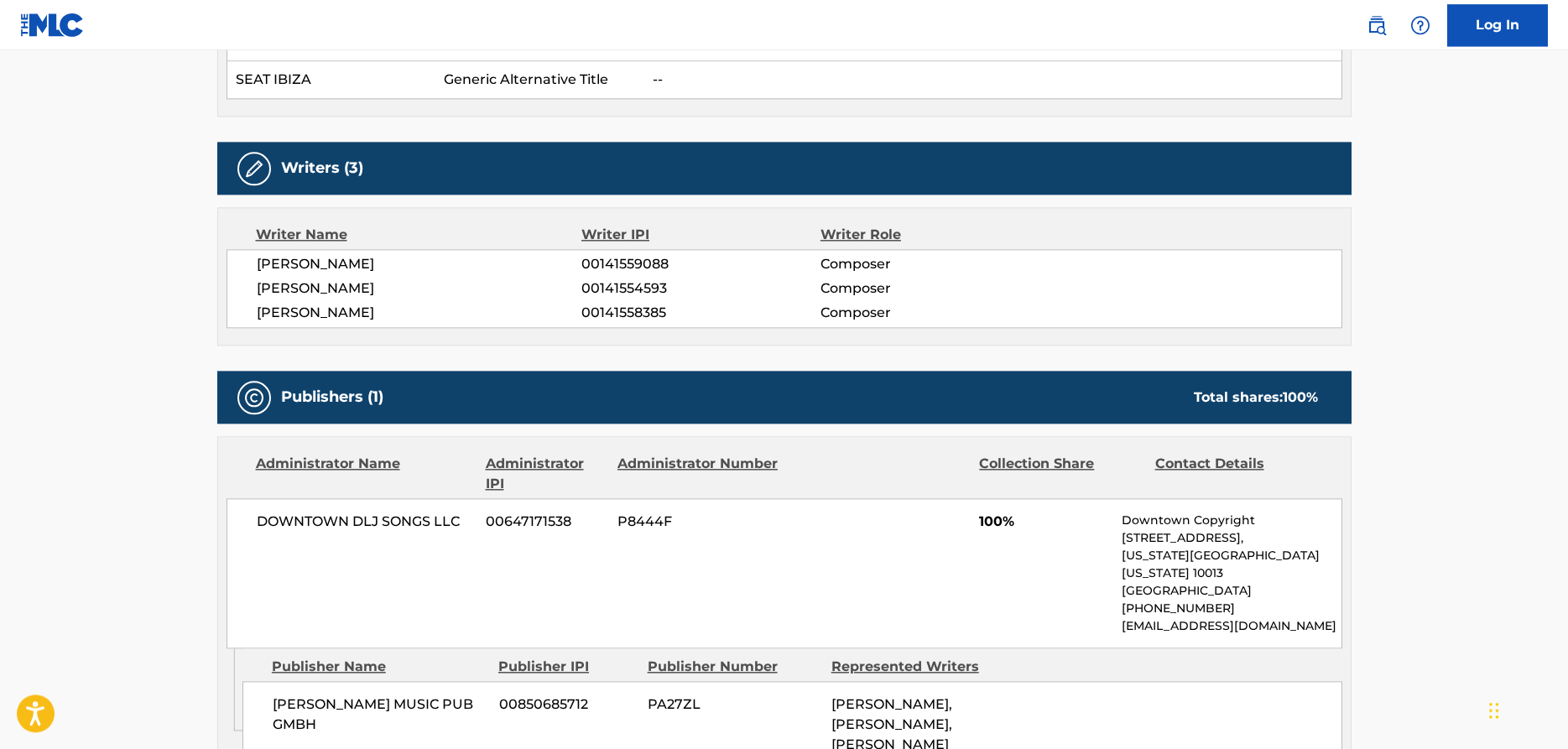
scroll to position [1027, 0]
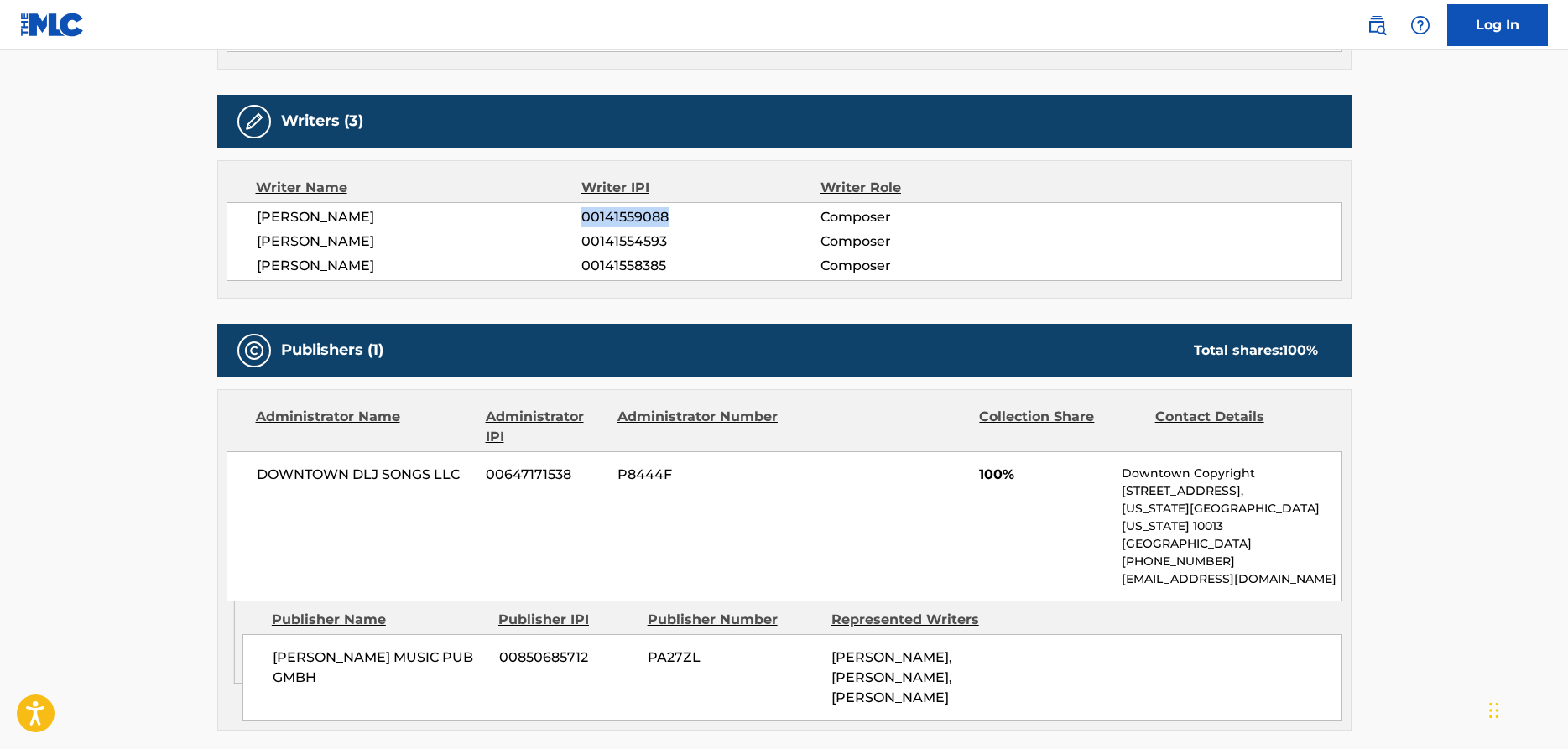
drag, startPoint x: 674, startPoint y: 197, endPoint x: 581, endPoint y: 198, distance: 93.0
click at [581, 207] on div "[PERSON_NAME] 00141559088 Composer" at bounding box center [799, 217] width 1085 height 20
copy div "00141559088"
drag, startPoint x: 666, startPoint y: 220, endPoint x: 595, endPoint y: 219, distance: 71.0
click at [595, 232] on span "00141554593" at bounding box center [700, 241] width 238 height 20
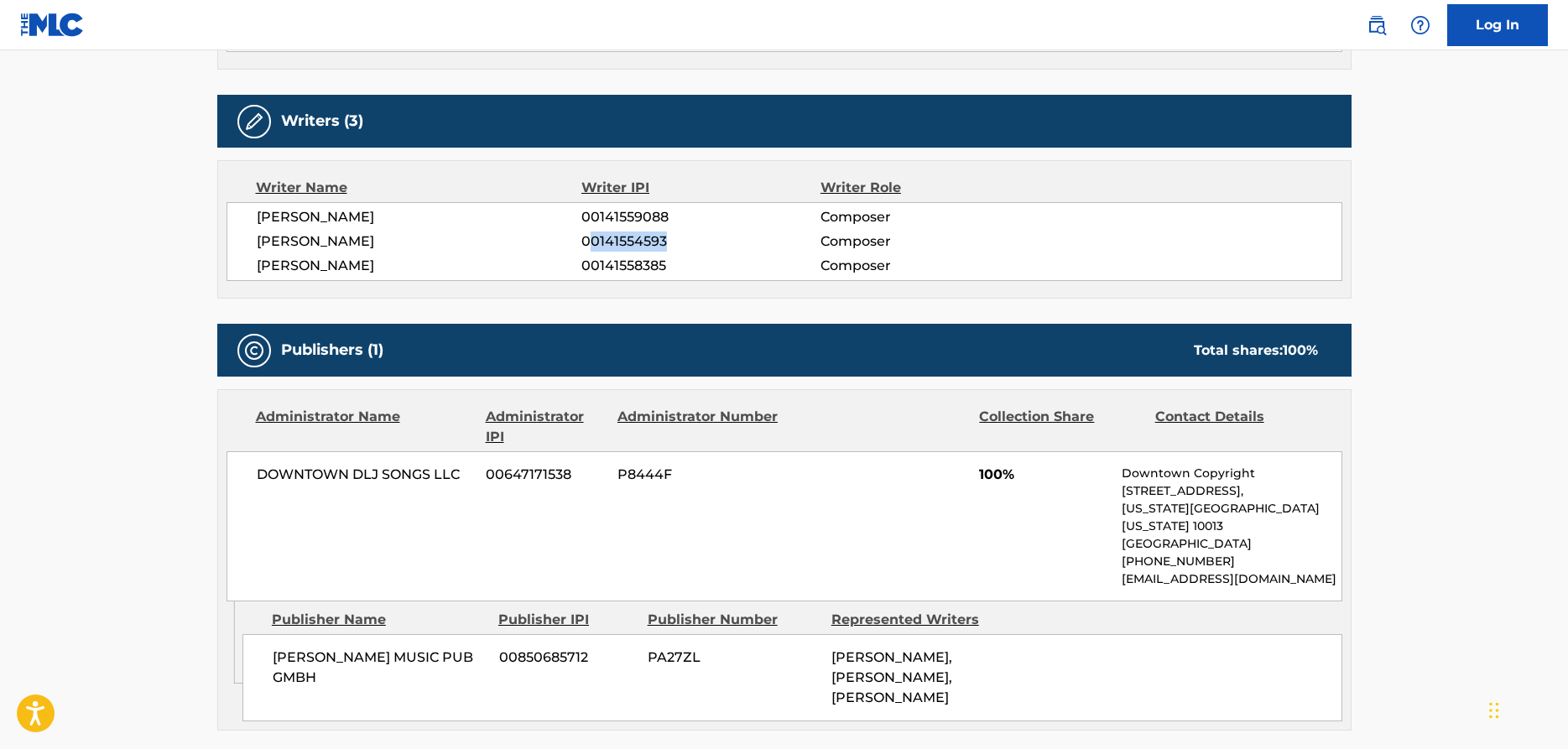
drag, startPoint x: 580, startPoint y: 222, endPoint x: 667, endPoint y: 226, distance: 87.1
click at [667, 232] on div "[PERSON_NAME] 00141554593 Composer" at bounding box center [799, 241] width 1085 height 20
copy div "00141554593"
drag, startPoint x: 679, startPoint y: 242, endPoint x: 575, endPoint y: 242, distance: 104.0
click at [575, 256] on div "[PERSON_NAME] 00141558385 Composer" at bounding box center [799, 265] width 1085 height 20
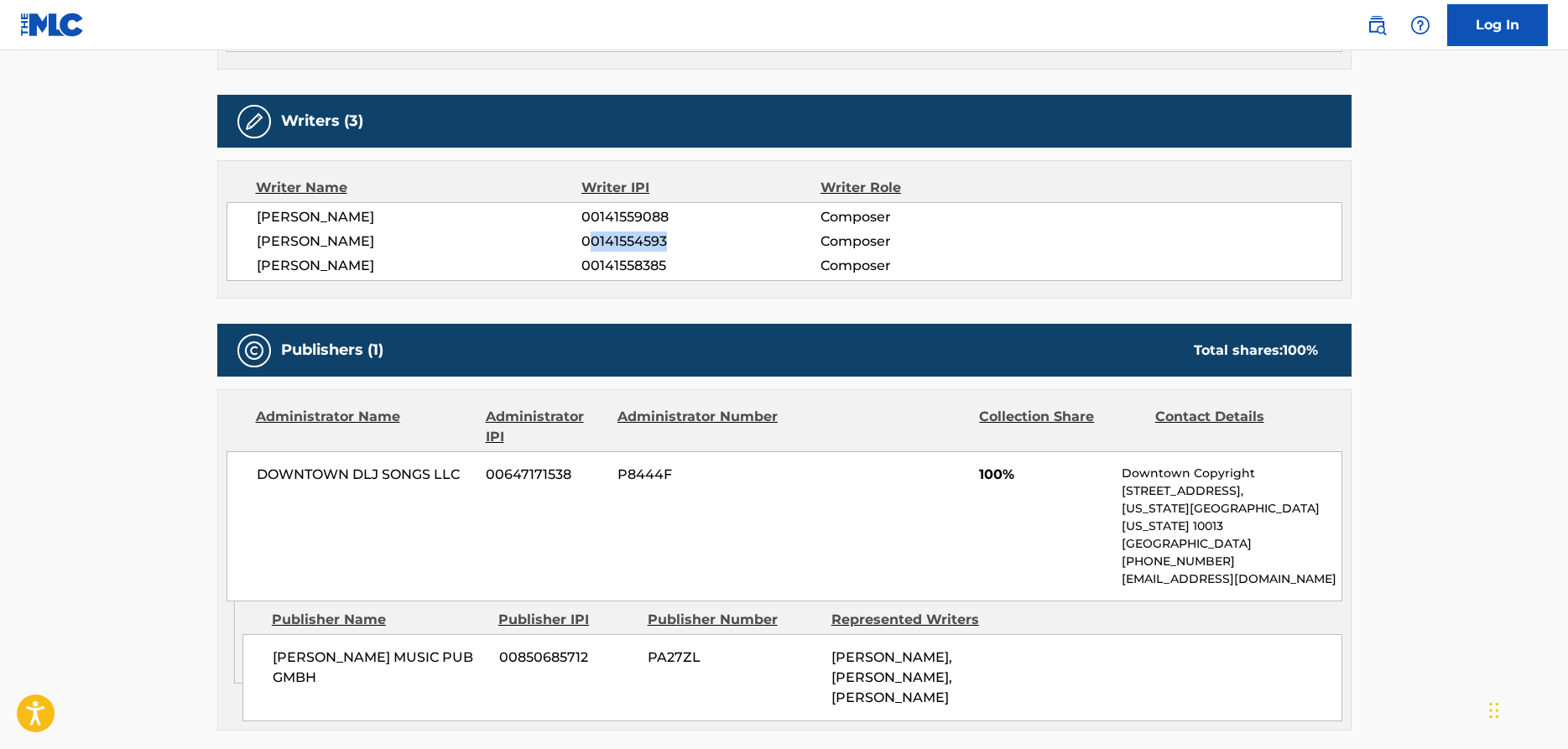
copy div "00141558385"
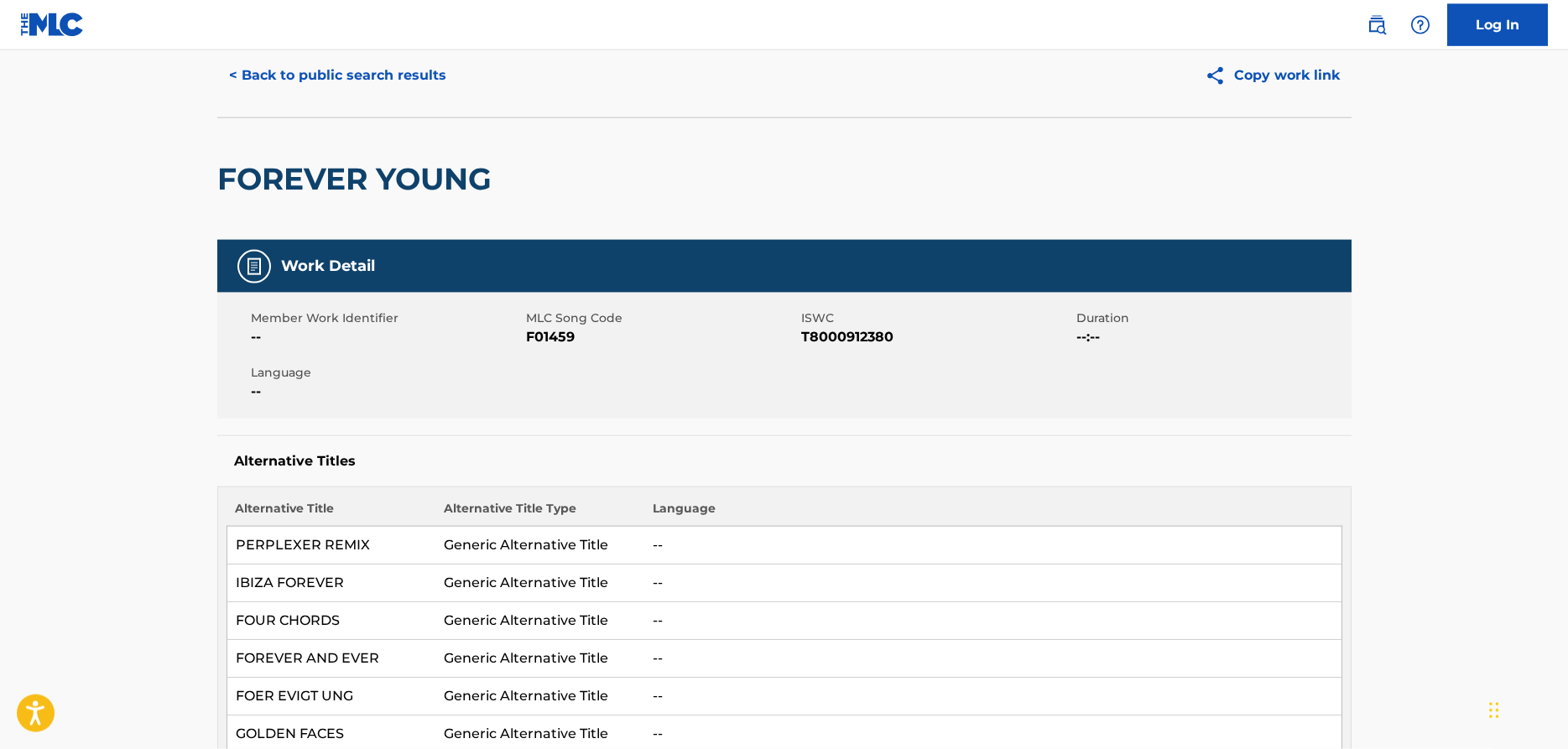
scroll to position [0, 0]
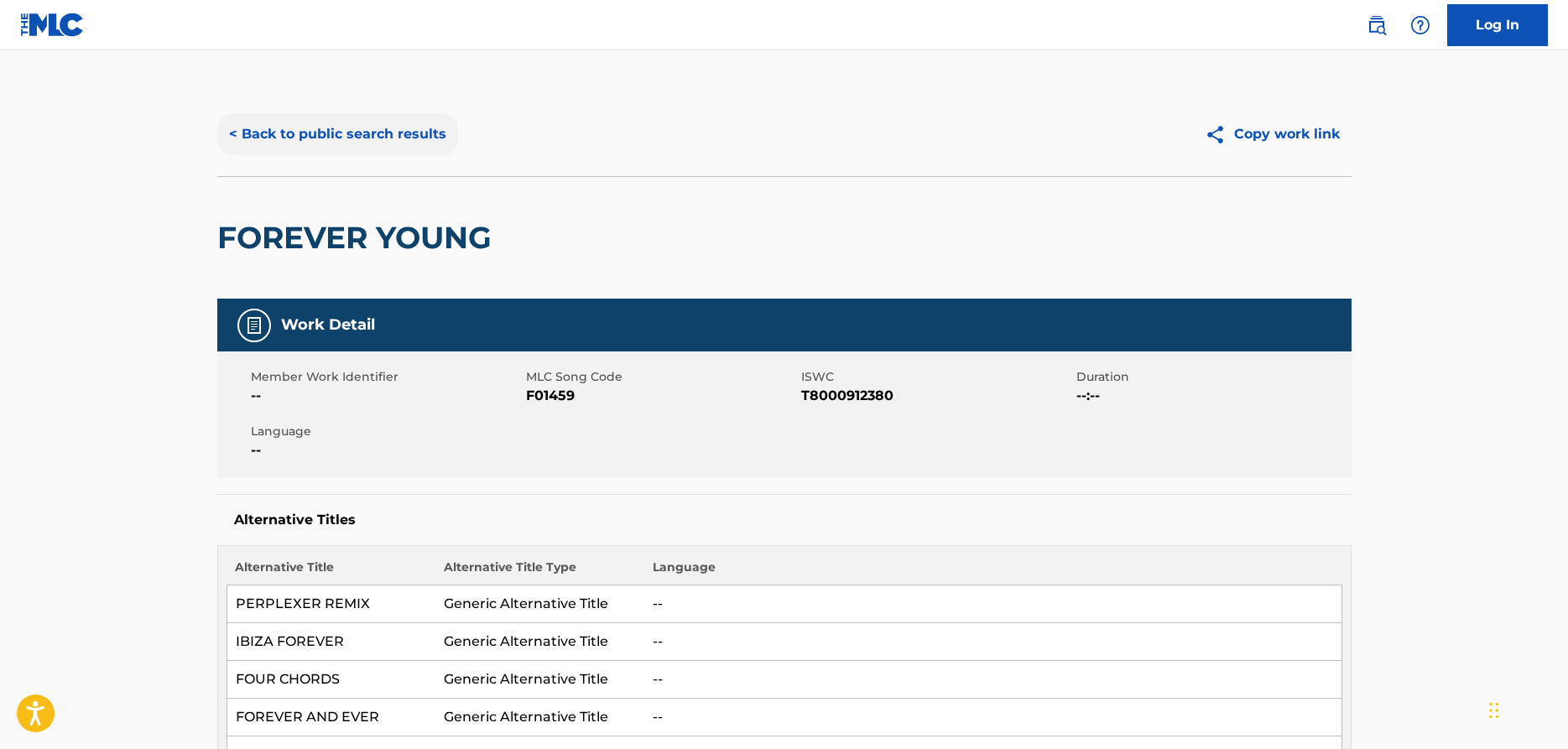
click at [382, 141] on button "< Back to public search results" at bounding box center [337, 134] width 241 height 42
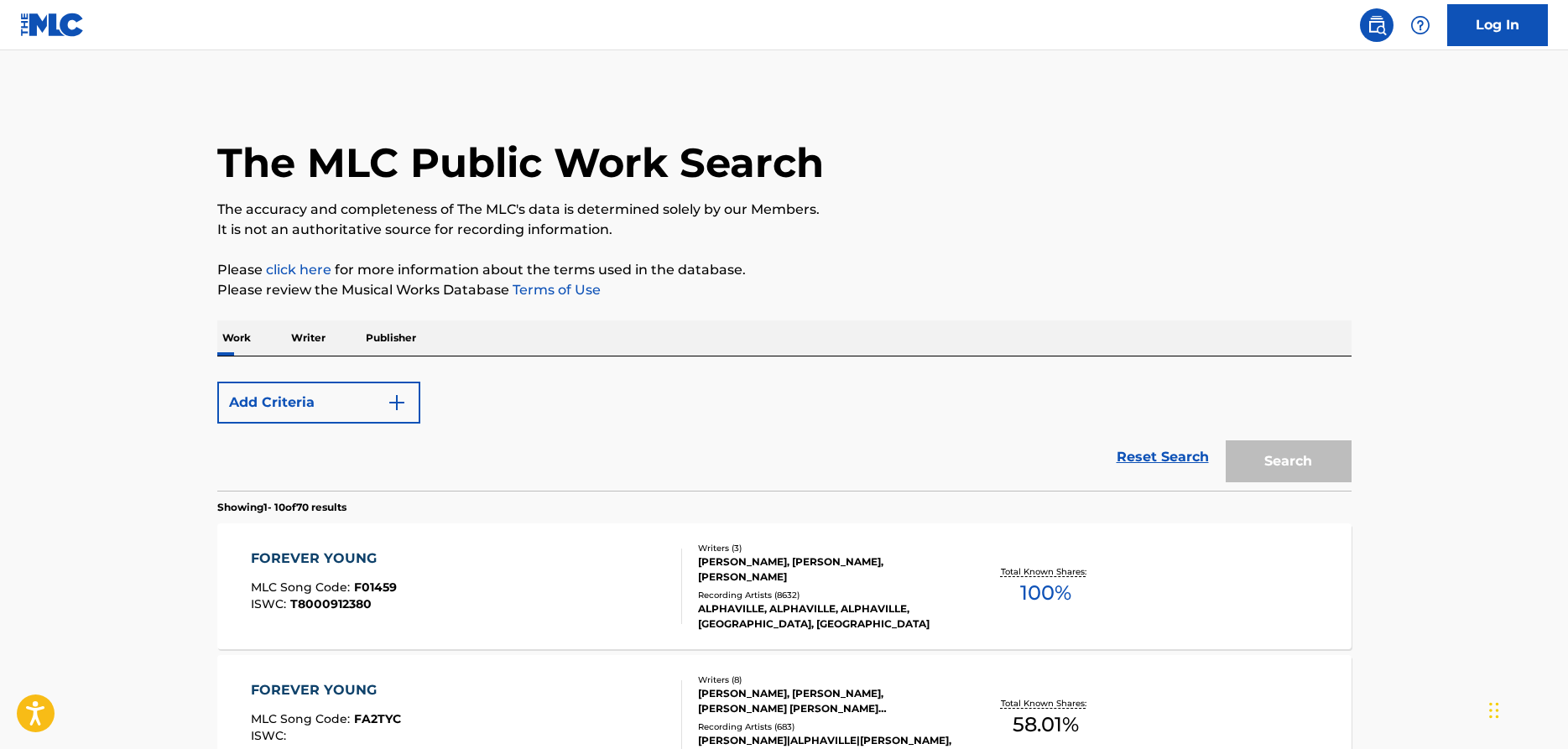
scroll to position [257, 0]
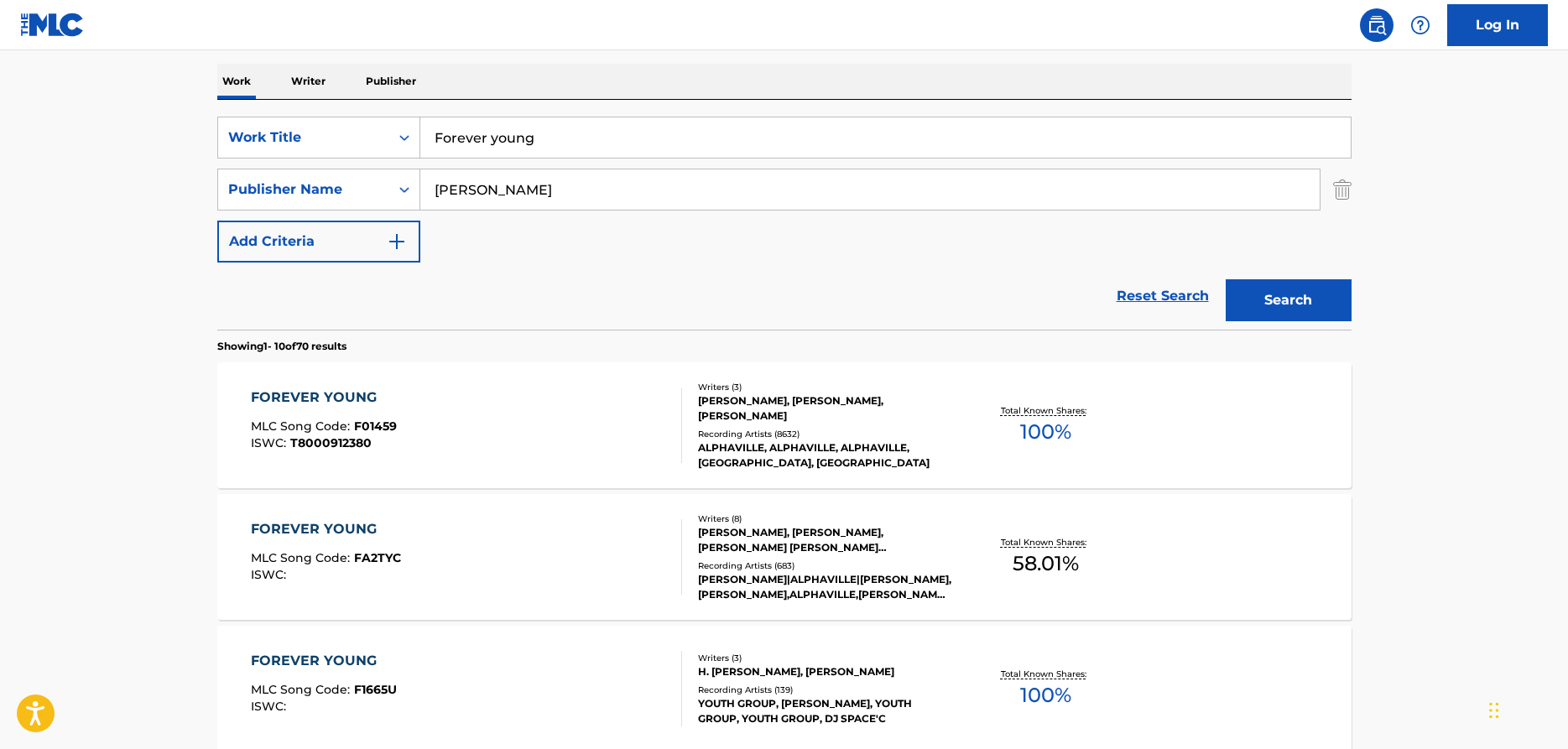
drag, startPoint x: 539, startPoint y: 142, endPoint x: 365, endPoint y: 134, distance: 174.2
click at [421, 134] on input "Forever young" at bounding box center [886, 137] width 931 height 40
type input "Piano sonate"
drag, startPoint x: 478, startPoint y: 191, endPoint x: 372, endPoint y: 188, distance: 106.0
click at [421, 188] on input "[PERSON_NAME]" at bounding box center [871, 189] width 900 height 40
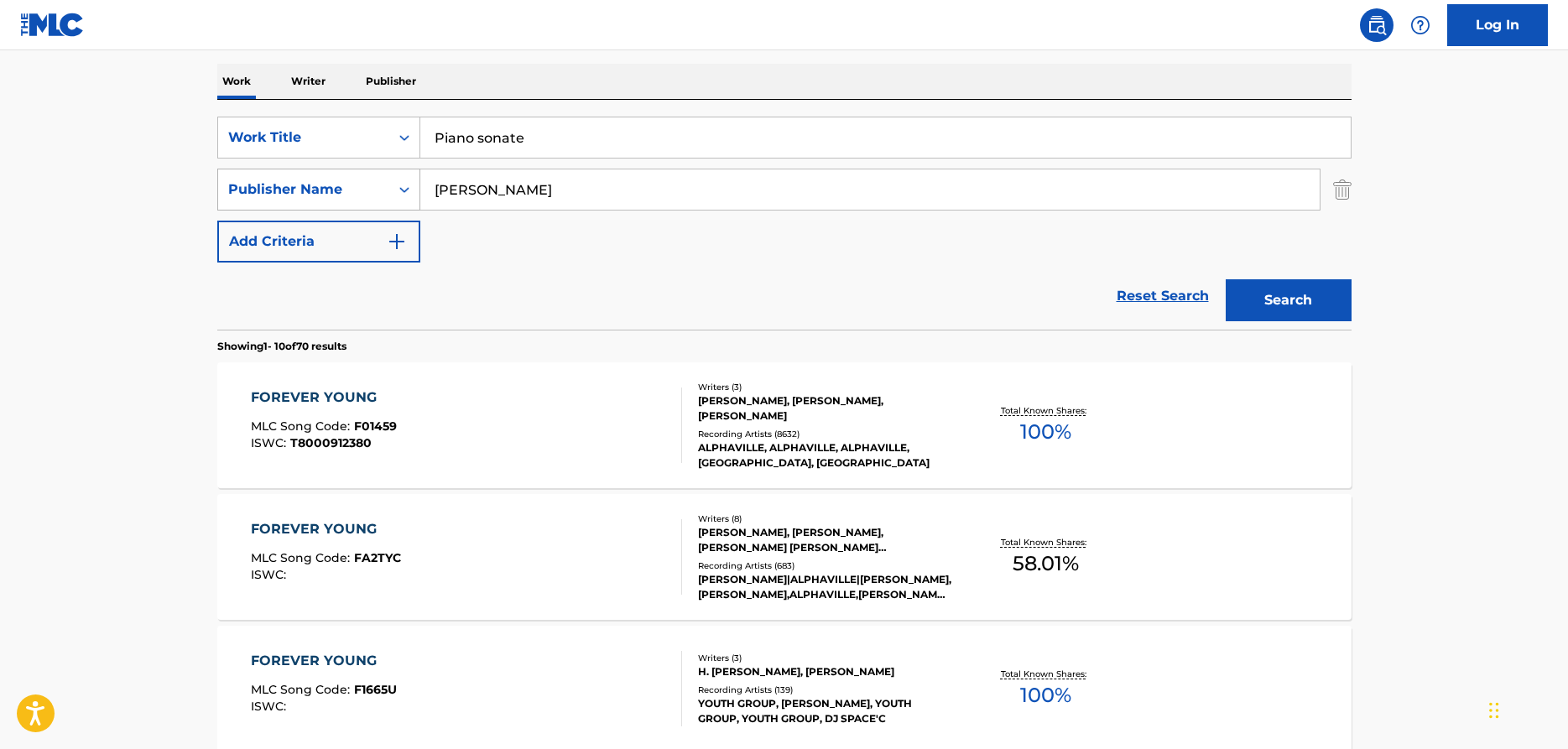
click at [403, 188] on icon "Search Form" at bounding box center [405, 189] width 17 height 17
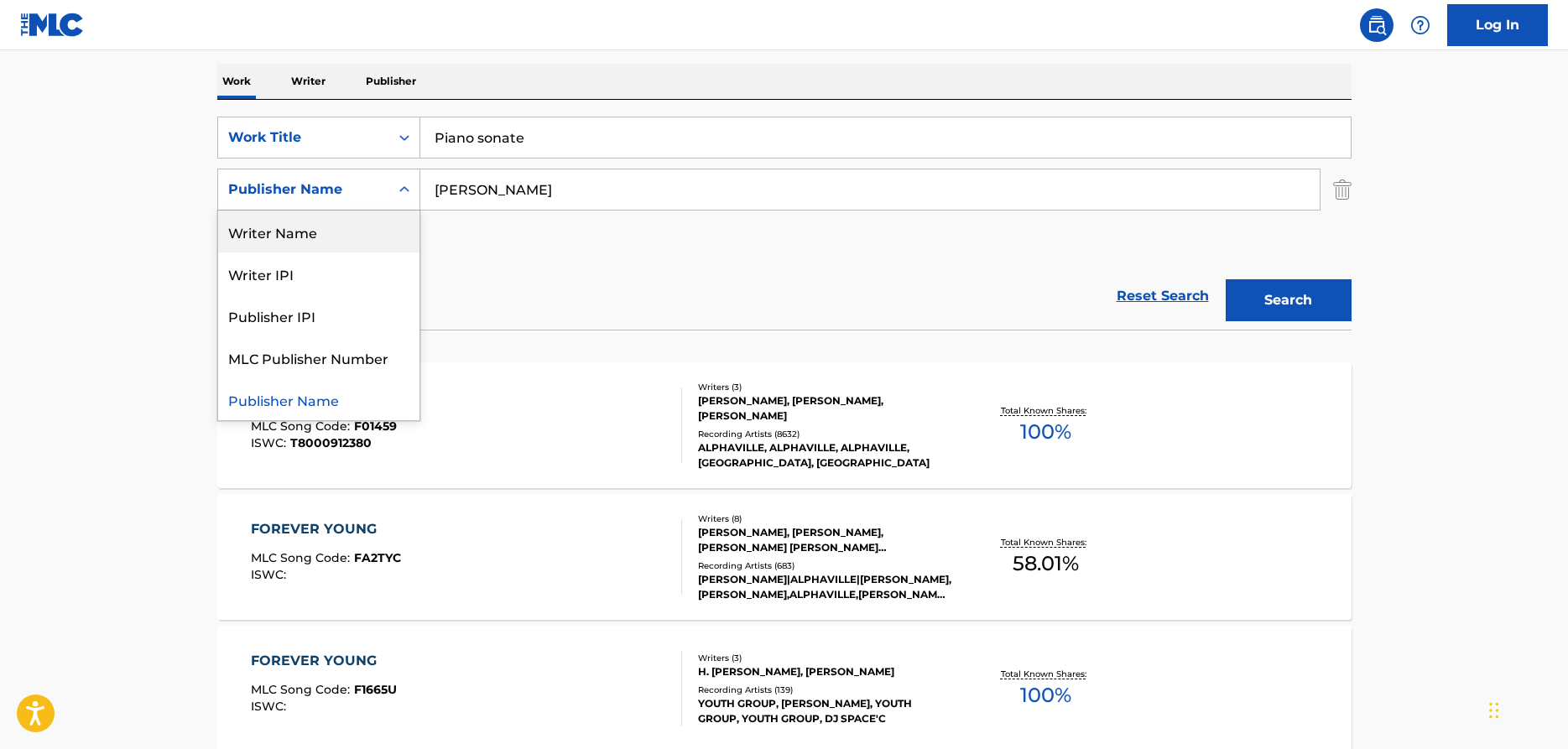
click at [283, 242] on div "Writer Name" at bounding box center [319, 232] width 202 height 42
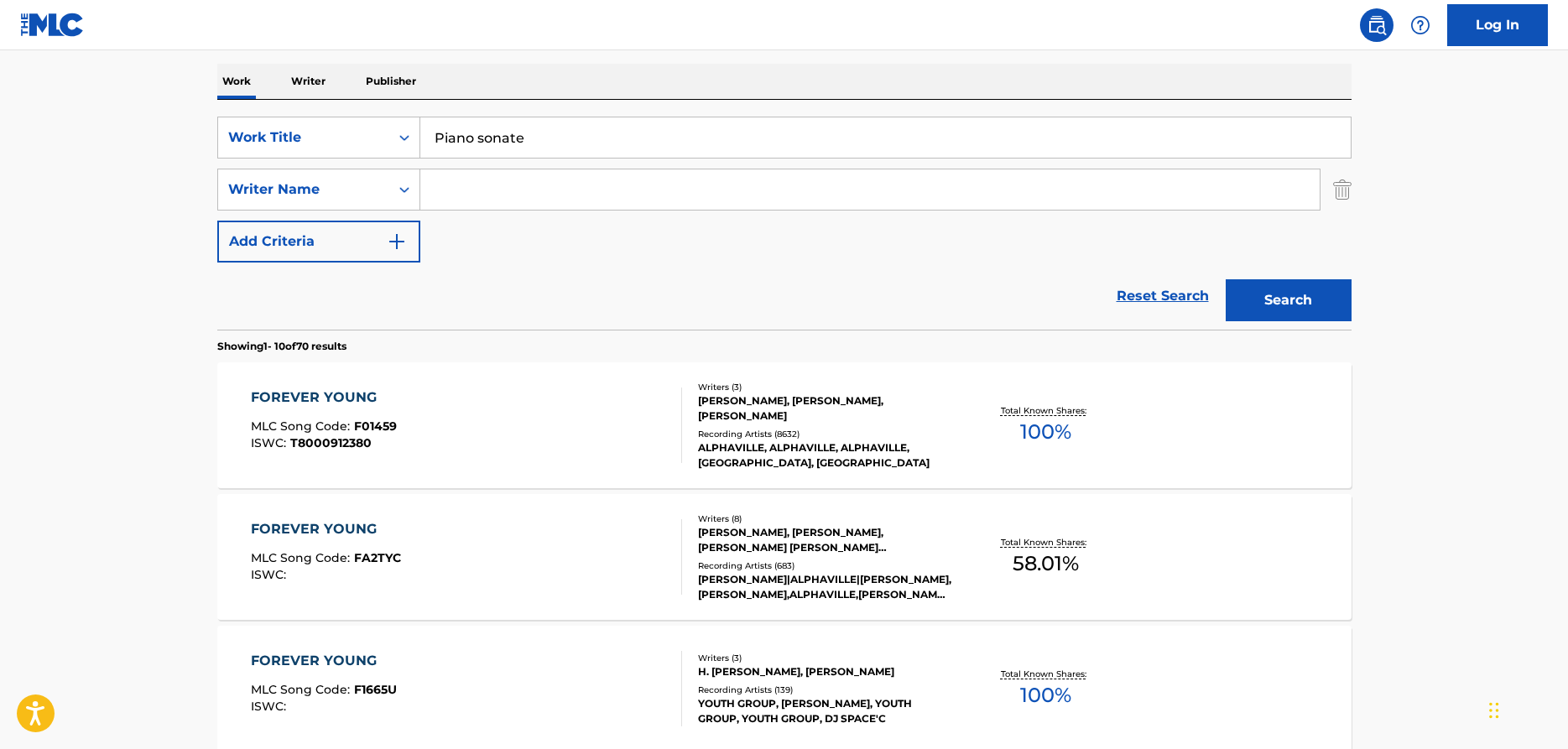
click at [524, 189] on input "Search Form" at bounding box center [871, 189] width 900 height 40
type input "Winterberg"
click at [1226, 279] on button "Search" at bounding box center [1289, 300] width 126 height 42
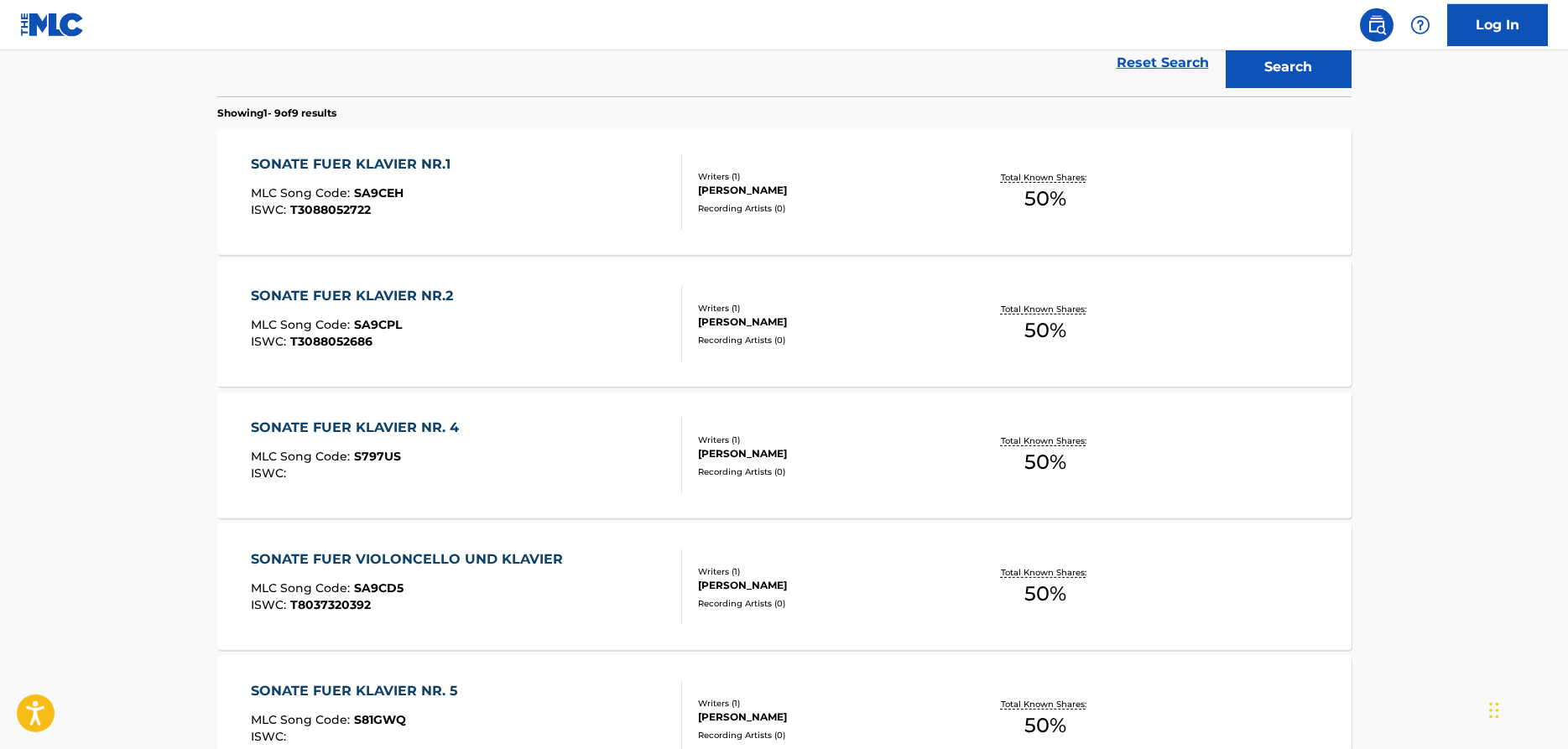
scroll to position [547, 0]
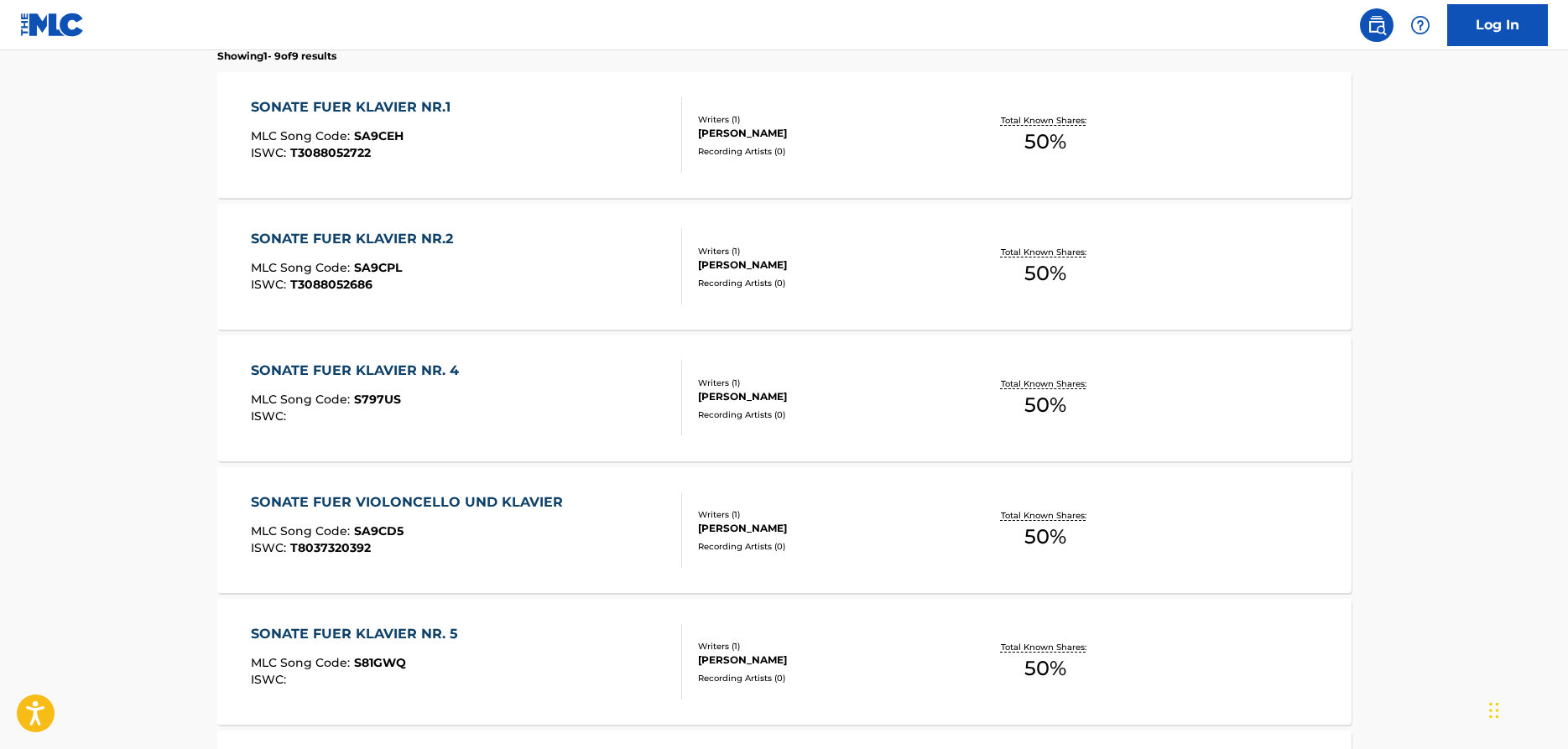
click at [377, 112] on div "SONATE FUER KLAVIER NR.1" at bounding box center [355, 107] width 208 height 20
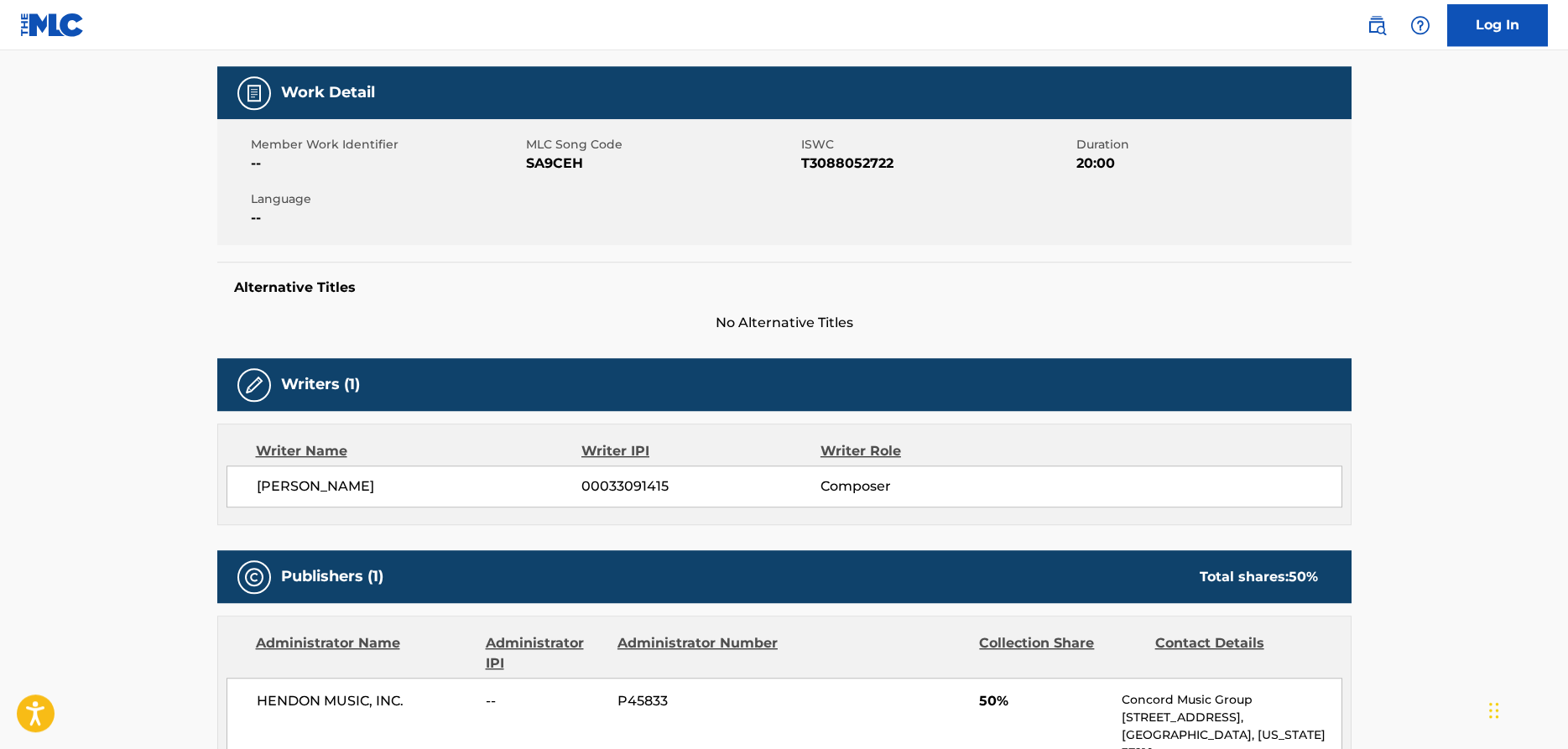
scroll to position [109, 0]
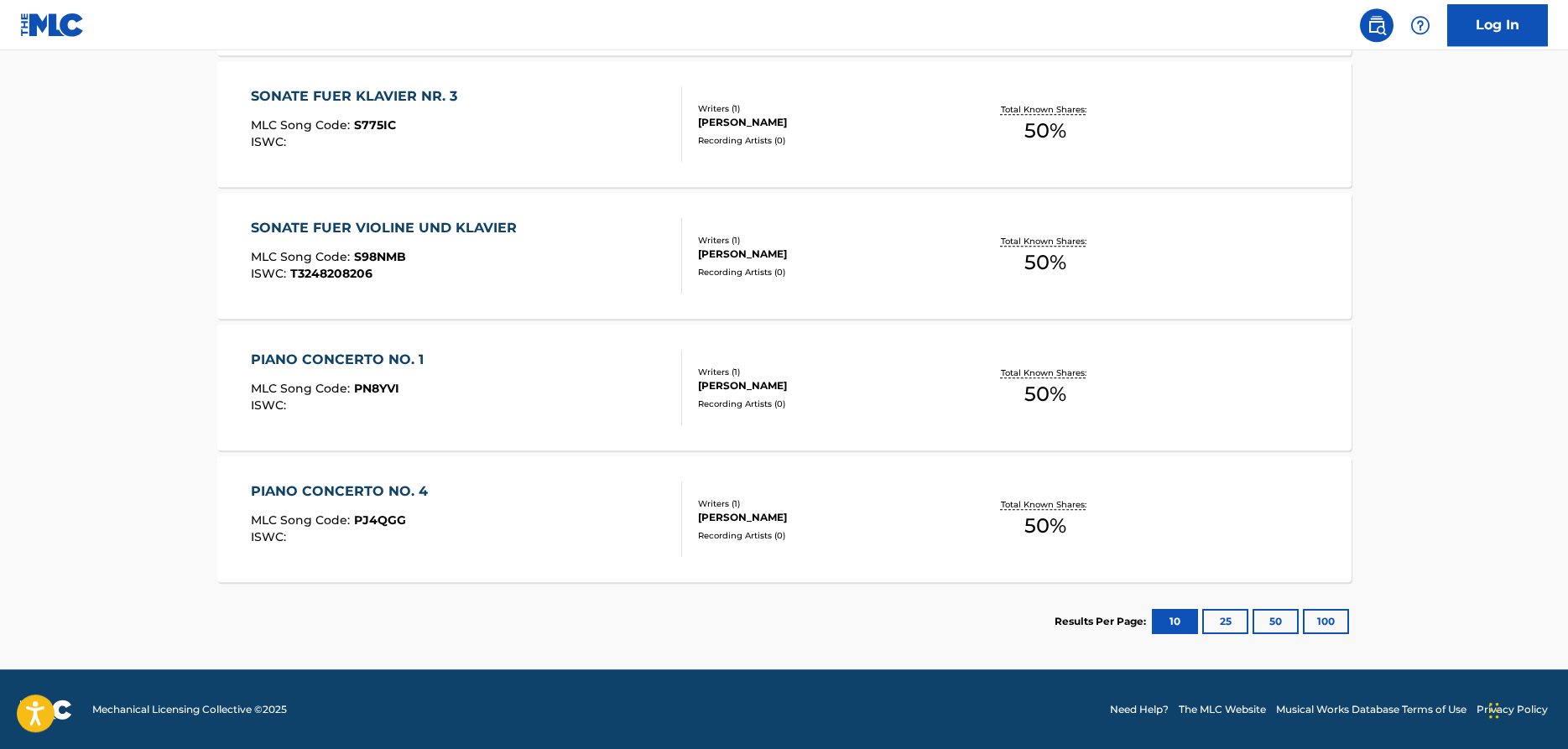
scroll to position [1218, 0]
click at [1216, 622] on button "25" at bounding box center [1225, 621] width 46 height 25
click at [1283, 628] on button "50" at bounding box center [1276, 621] width 46 height 25
click at [1331, 621] on button "100" at bounding box center [1325, 621] width 46 height 25
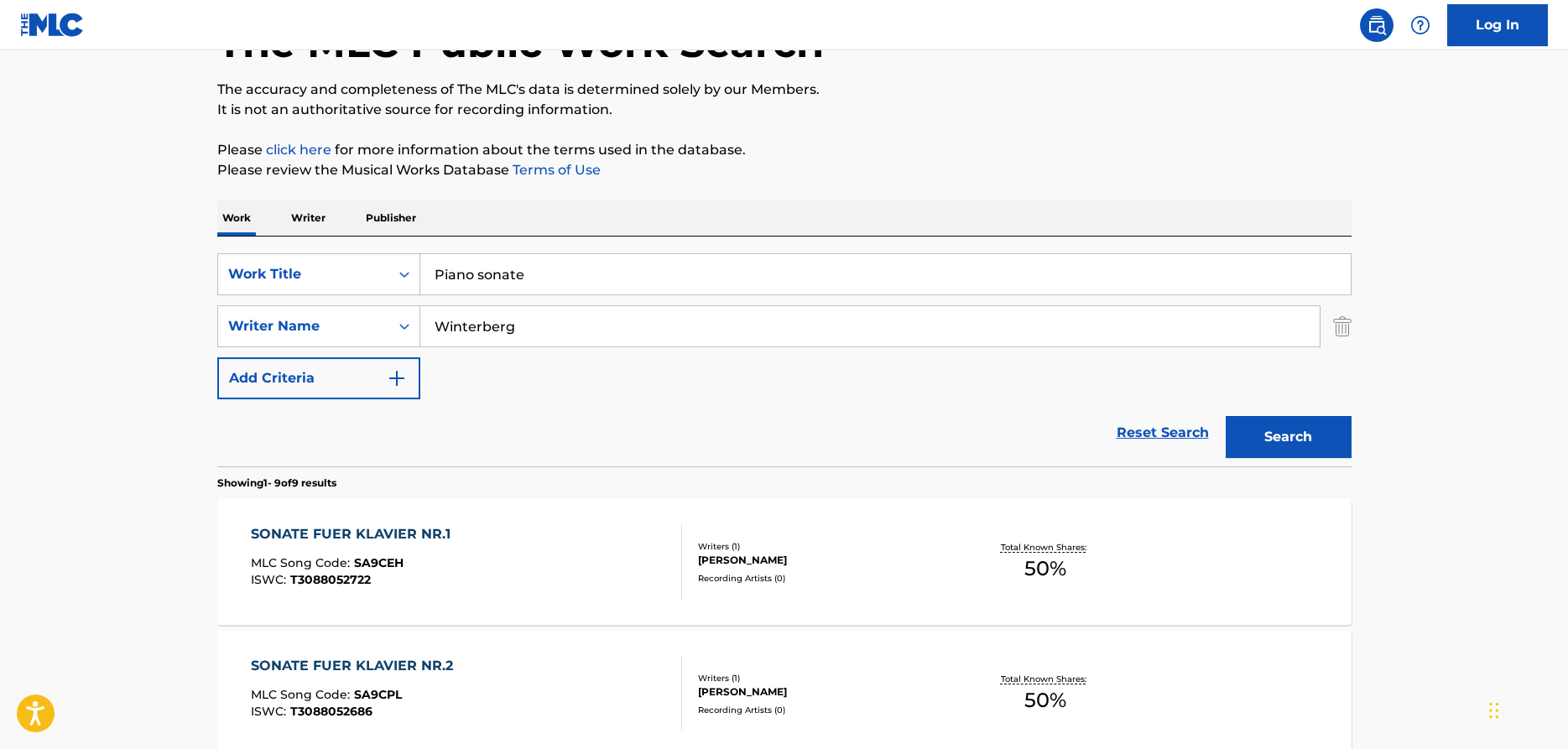
scroll to position [0, 0]
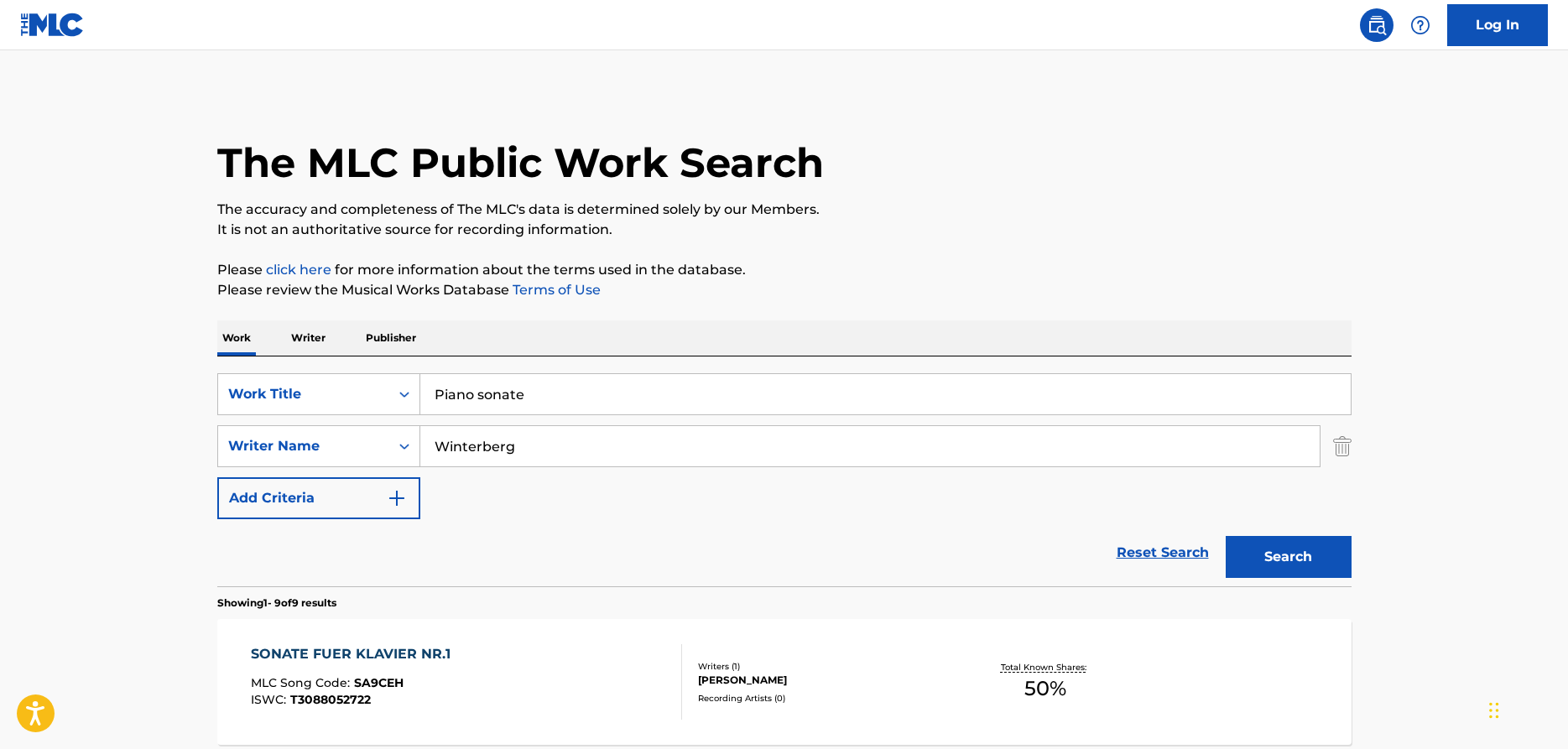
drag, startPoint x: 547, startPoint y: 395, endPoint x: 405, endPoint y: 387, distance: 142.2
click at [421, 387] on input "Piano sonate" at bounding box center [886, 394] width 931 height 40
drag, startPoint x: 453, startPoint y: 449, endPoint x: 392, endPoint y: 437, distance: 62.2
click at [421, 441] on input "Winterberg" at bounding box center [871, 446] width 900 height 40
type input "[PERSON_NAME]"
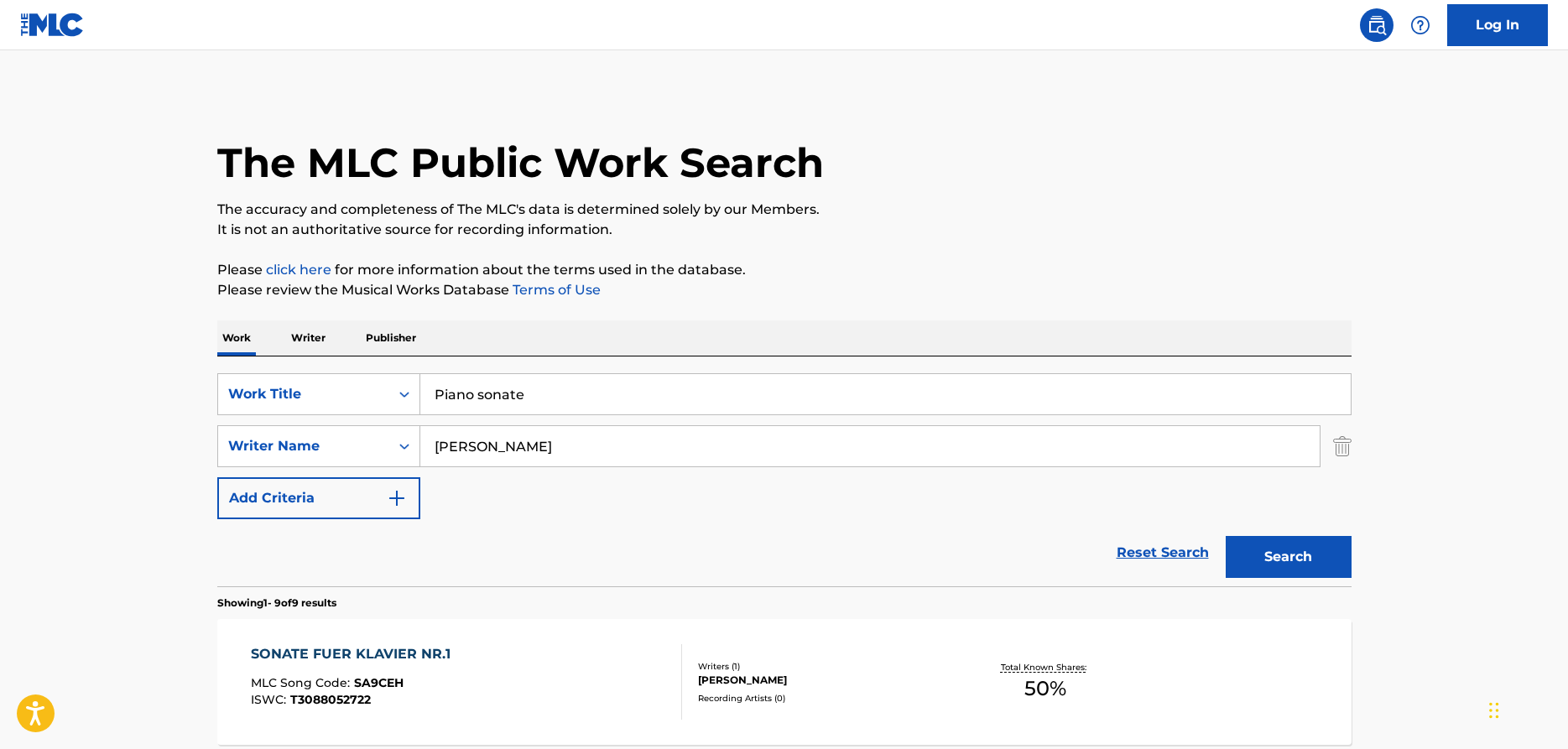
drag, startPoint x: 566, startPoint y: 397, endPoint x: 438, endPoint y: 386, distance: 128.5
click at [421, 393] on input "Piano sonate" at bounding box center [886, 394] width 931 height 40
click at [1226, 536] on button "Search" at bounding box center [1289, 557] width 126 height 42
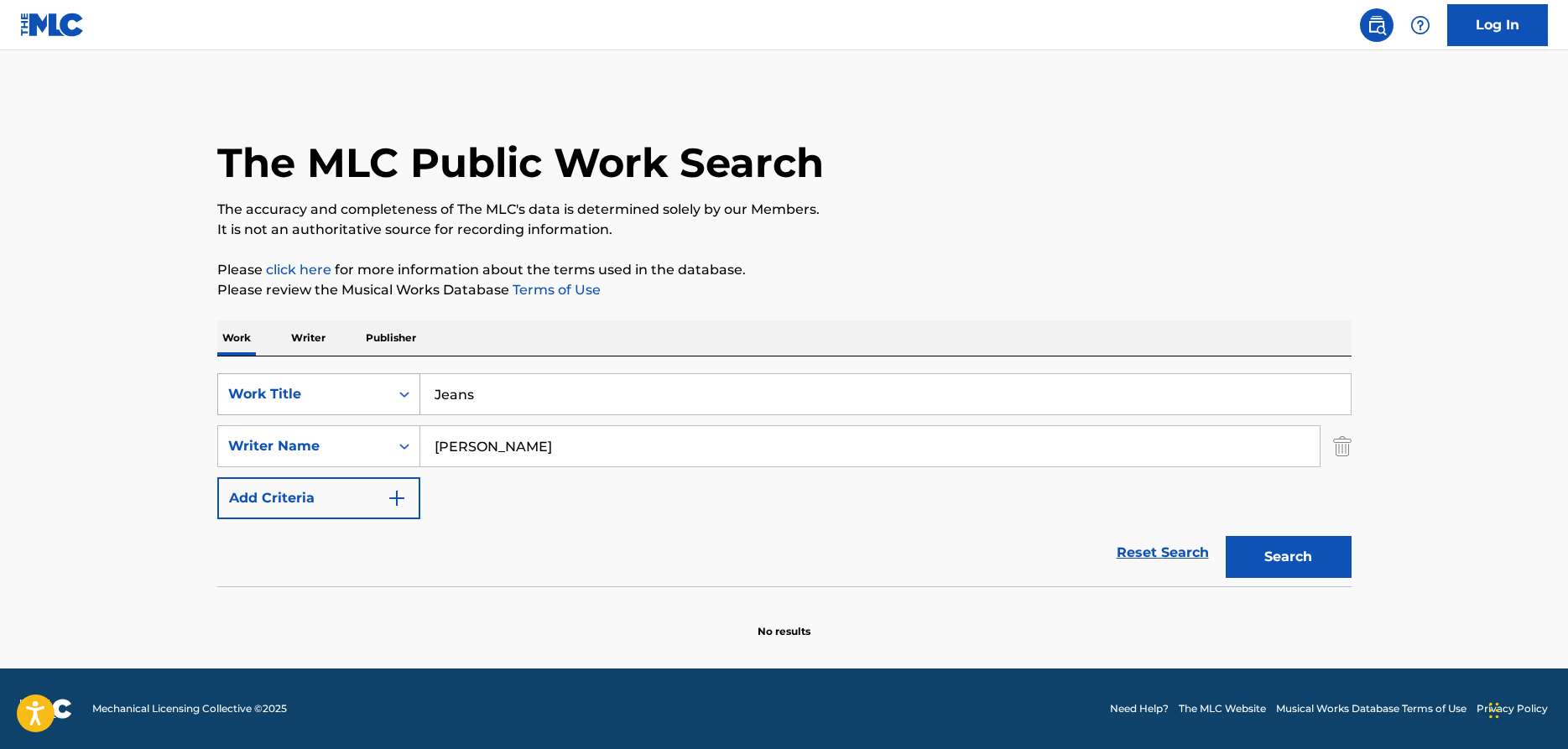
drag, startPoint x: 500, startPoint y: 403, endPoint x: 290, endPoint y: 380, distance: 211.3
click at [421, 381] on input "Jeans" at bounding box center [886, 394] width 931 height 40
type input "Super shy"
click at [1226, 536] on button "Search" at bounding box center [1289, 557] width 126 height 42
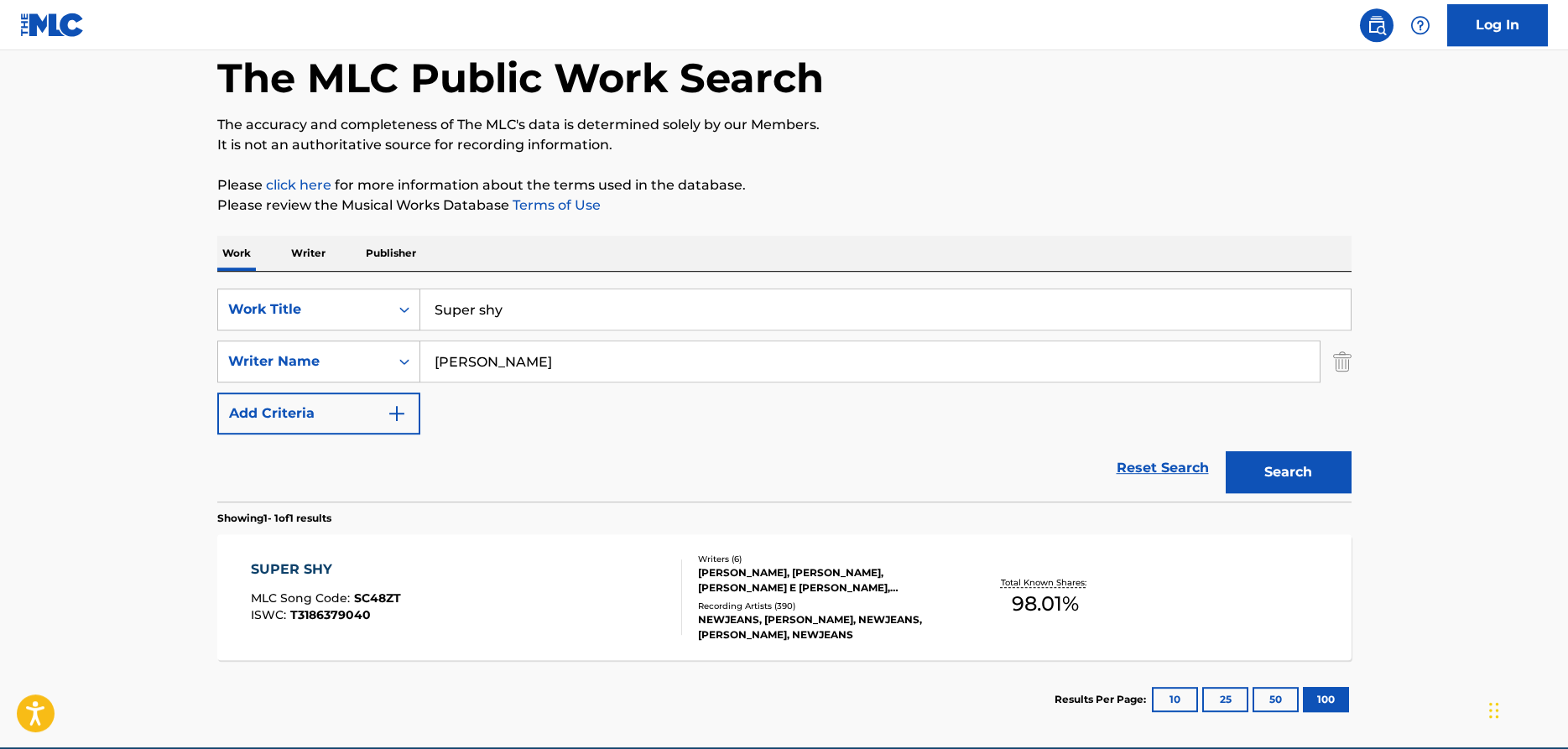
scroll to position [164, 0]
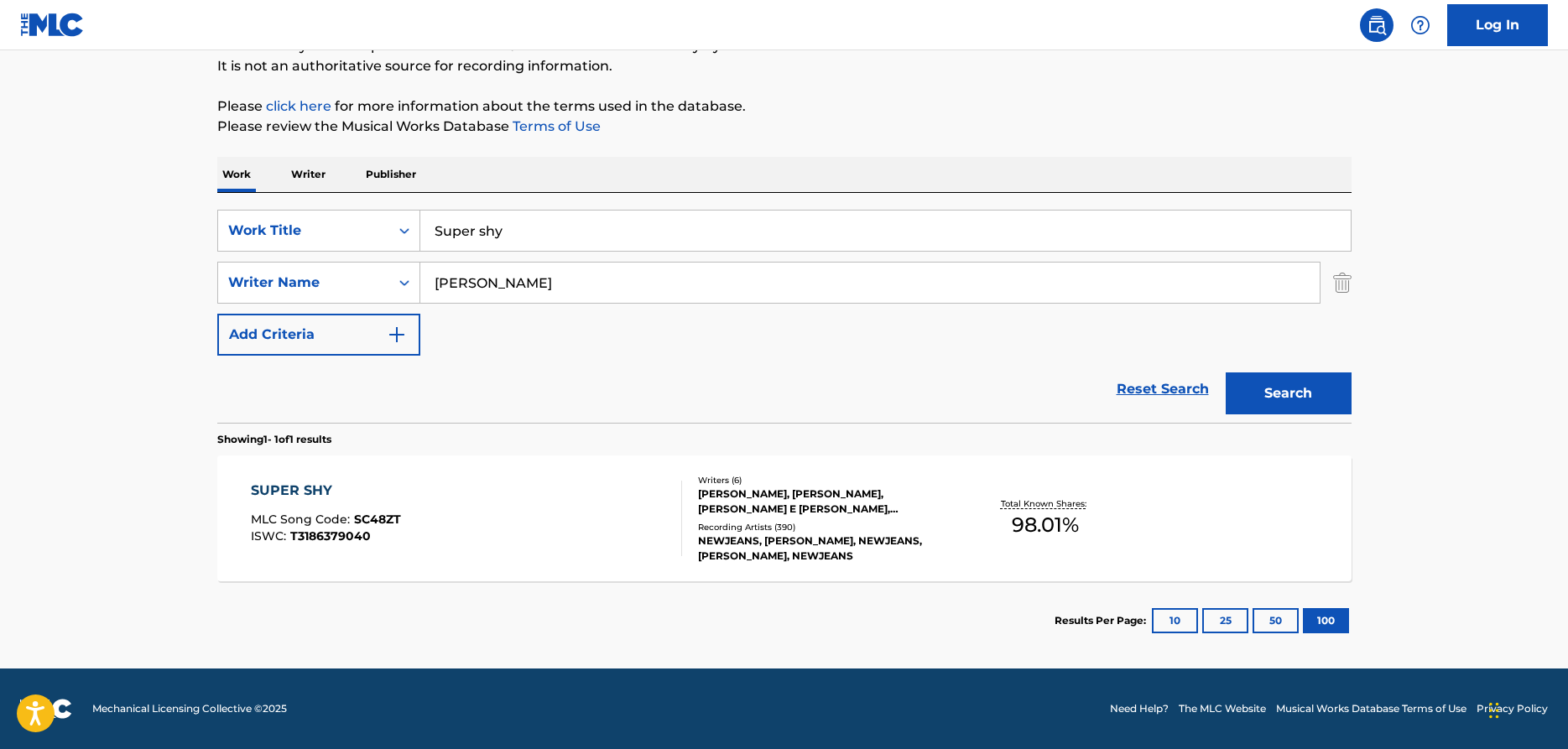
click at [293, 493] on div "SUPER SHY" at bounding box center [326, 490] width 150 height 20
